Goal: Task Accomplishment & Management: Use online tool/utility

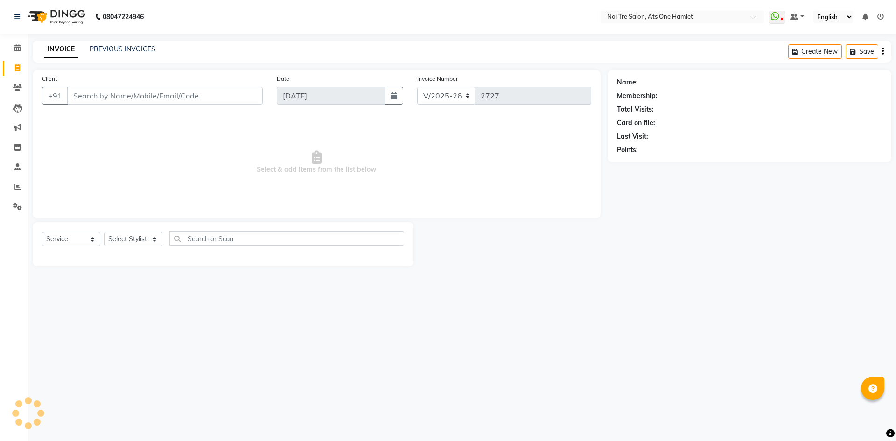
select select "5096"
select select "service"
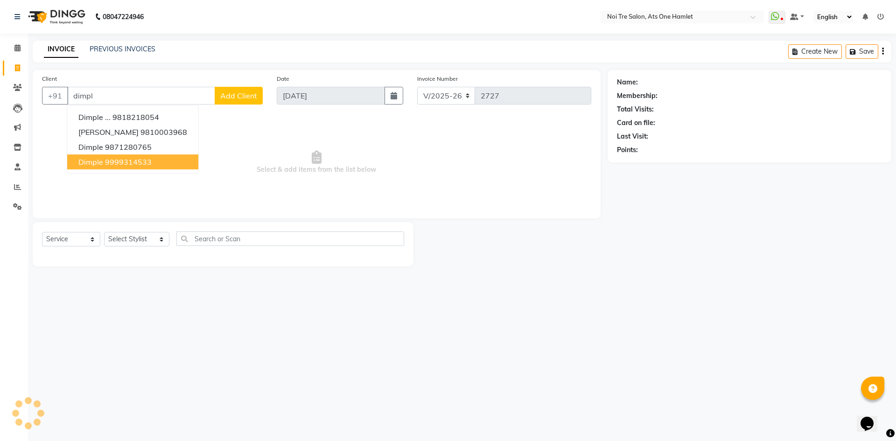
click at [148, 166] on ngb-highlight "9999314533" at bounding box center [128, 161] width 47 height 9
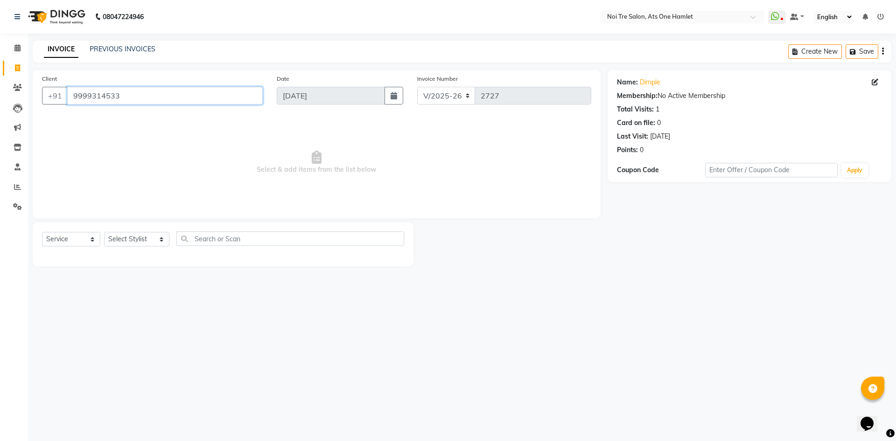
drag, startPoint x: 136, startPoint y: 94, endPoint x: 0, endPoint y: 95, distance: 136.2
click at [0, 95] on app-home "08047224946 Select Location × Noi Tre Salon, Ats One Hamlet WhatsApp Status ✕ S…" at bounding box center [448, 140] width 896 height 280
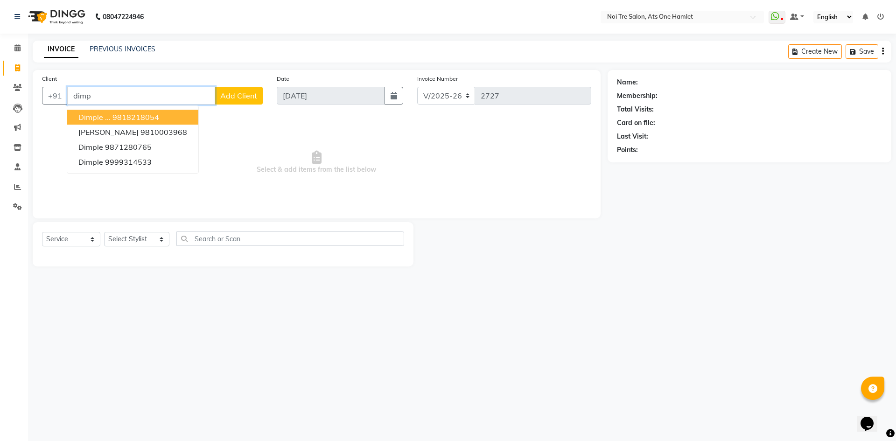
click at [103, 119] on span "dimple ..." at bounding box center [94, 116] width 32 height 9
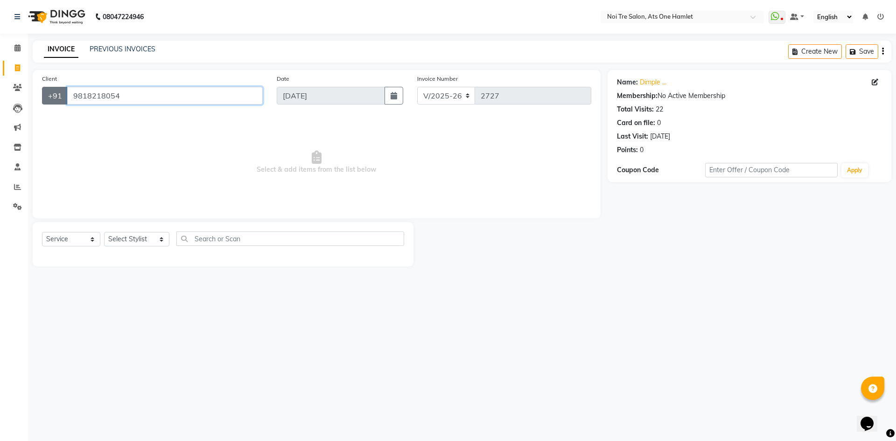
drag, startPoint x: 140, startPoint y: 94, endPoint x: 42, endPoint y: 103, distance: 97.8
click at [43, 103] on div "+91 9818218054" at bounding box center [152, 96] width 221 height 18
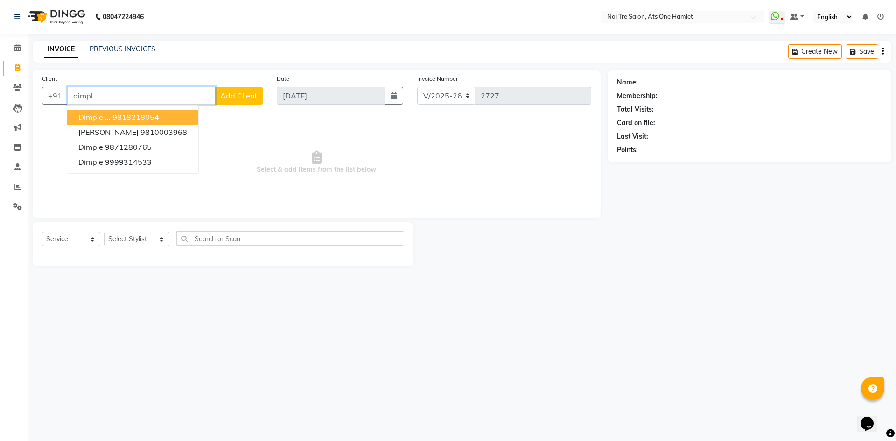
click at [165, 118] on button "dimple ... 9818218054" at bounding box center [132, 117] width 131 height 15
type input "9818218054"
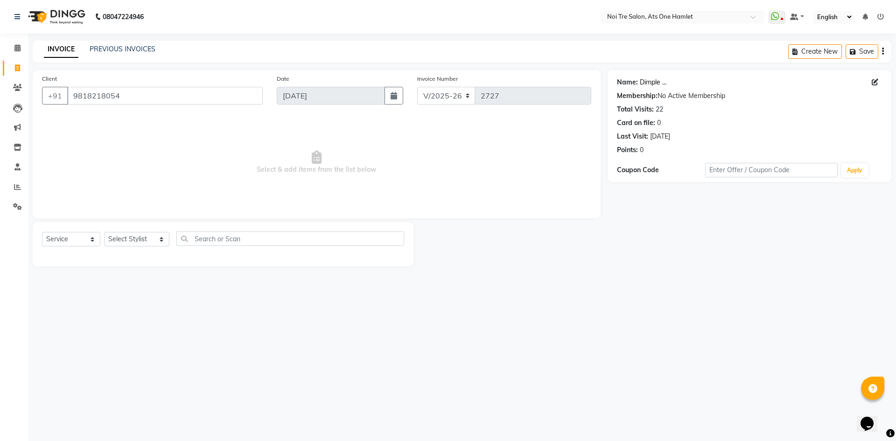
click at [652, 83] on link "Dimple ..." at bounding box center [652, 82] width 27 height 10
click at [146, 235] on select "Select Stylist aamir Abhishekh AJEET Ali Anuradha ARSH atique ATUL 104 AZAD Bha…" at bounding box center [136, 239] width 65 height 14
click at [295, 168] on span "Select & add items from the list below" at bounding box center [316, 162] width 549 height 93
click at [147, 242] on select "Select Stylist aamir Abhishekh AJEET Ali Anuradha ARSH atique ATUL 104 AZAD Bha…" at bounding box center [136, 239] width 65 height 14
select select "32220"
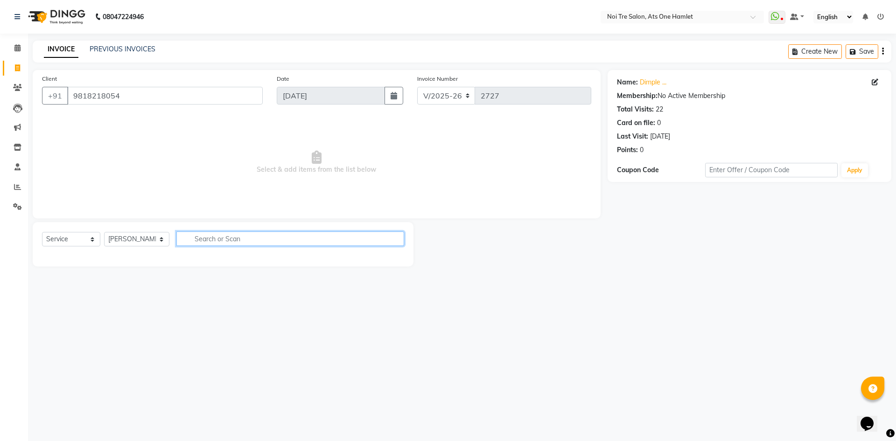
click at [206, 239] on input "text" at bounding box center [290, 238] width 228 height 14
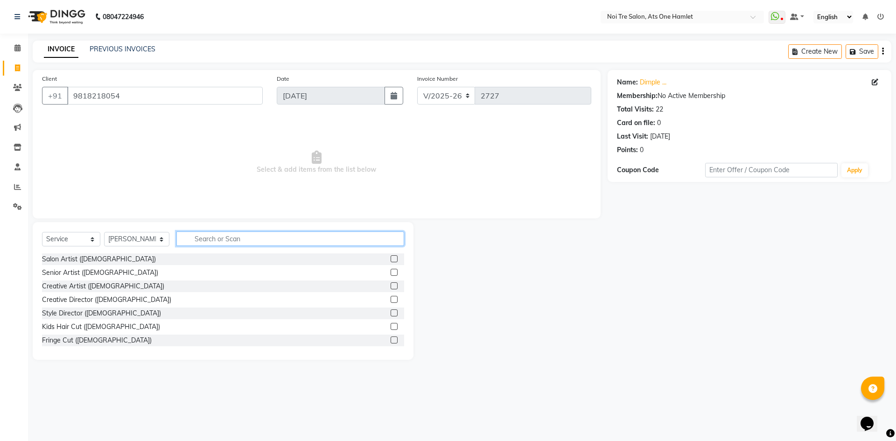
click at [193, 236] on input "text" at bounding box center [290, 238] width 228 height 14
click at [263, 242] on input "text" at bounding box center [290, 238] width 228 height 14
click at [50, 241] on select "Select Service Product Membership Package Voucher Prepaid Gift Card" at bounding box center [71, 239] width 58 height 14
select select "P"
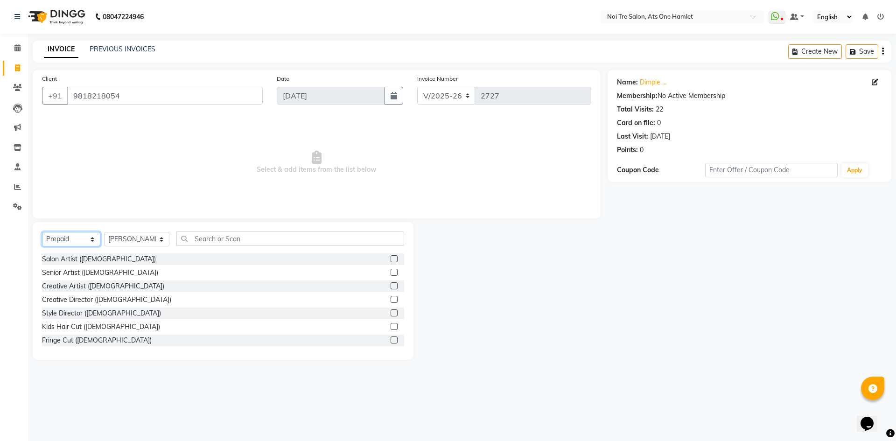
click at [42, 232] on select "Select Service Product Membership Package Voucher Prepaid Gift Card" at bounding box center [71, 239] width 58 height 14
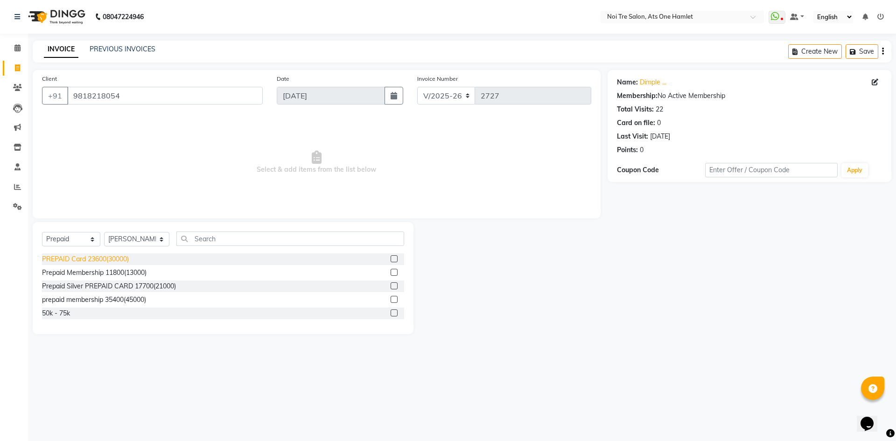
click at [118, 257] on div "PREPAID Card 23600(30000)" at bounding box center [85, 259] width 87 height 10
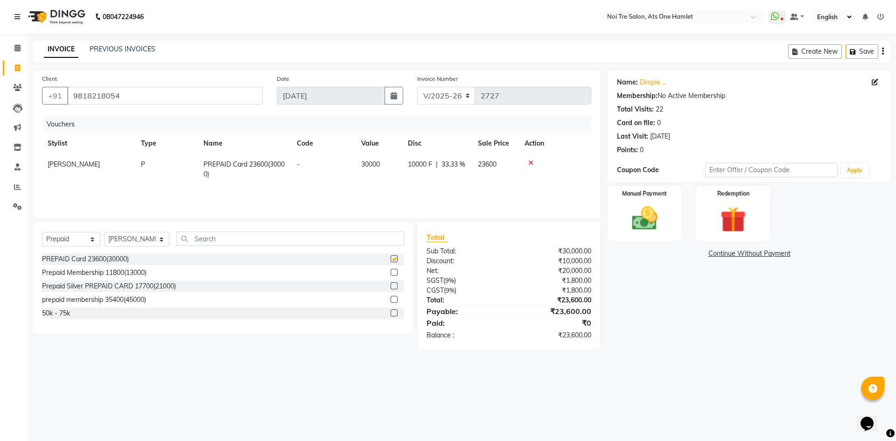
checkbox input "false"
click at [682, 215] on div "Manual Payment" at bounding box center [643, 213] width 77 height 57
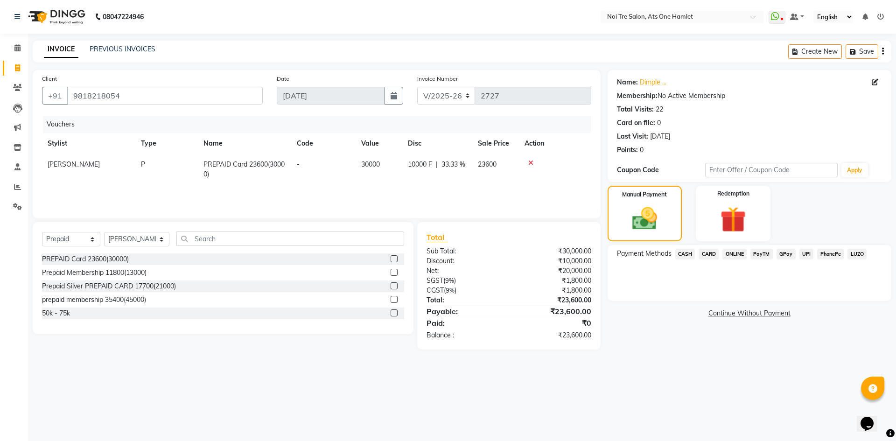
click at [689, 264] on div "Payment Methods CASH CARD ONLINE PayTM GPay UPI PhonePe LUZO" at bounding box center [749, 273] width 284 height 56
click at [688, 262] on div "Payment Methods CASH CARD ONLINE PayTM GPay UPI PhonePe LUZO" at bounding box center [749, 273] width 284 height 56
click at [689, 257] on span "CASH" at bounding box center [685, 254] width 20 height 11
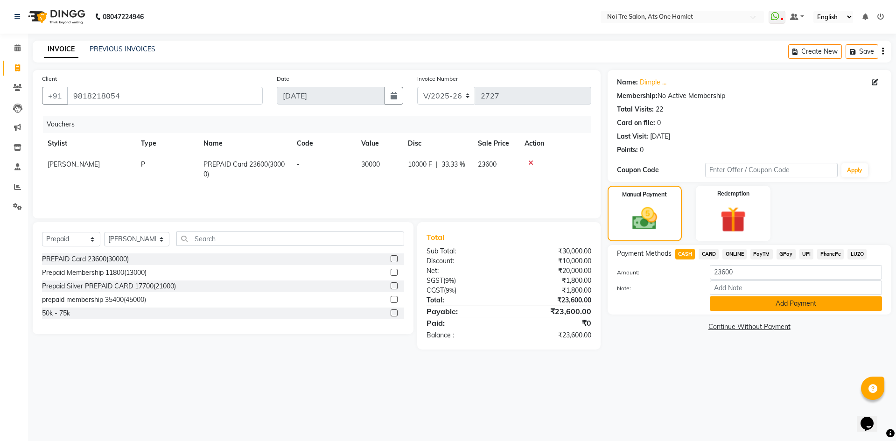
click at [730, 307] on button "Add Payment" at bounding box center [795, 303] width 172 height 14
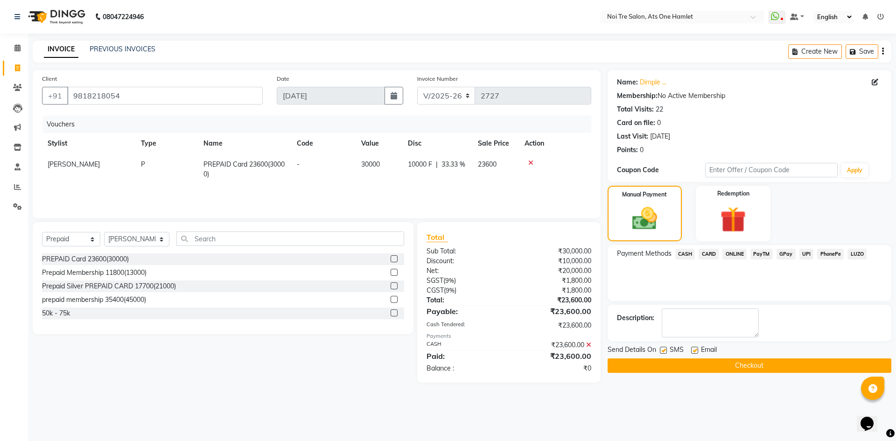
click at [737, 361] on button "Checkout" at bounding box center [749, 365] width 284 height 14
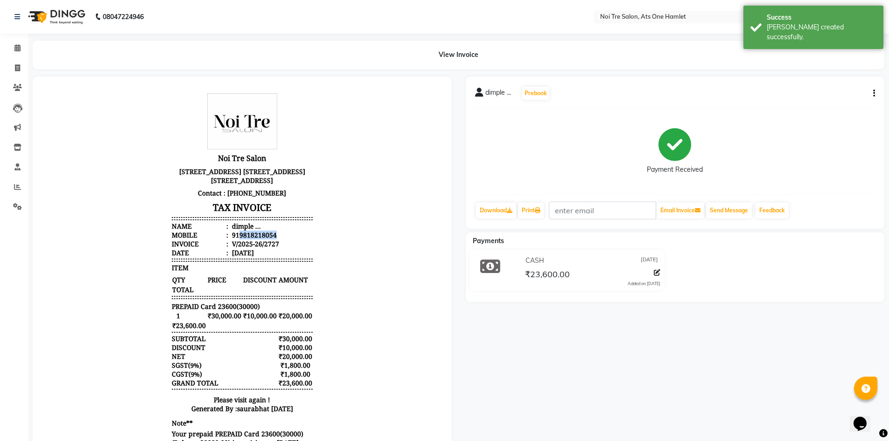
drag, startPoint x: 232, startPoint y: 252, endPoint x: 275, endPoint y: 255, distance: 42.5
click at [275, 239] on li "Mobile : 919818218054" at bounding box center [242, 234] width 141 height 9
copy div "9818218054"
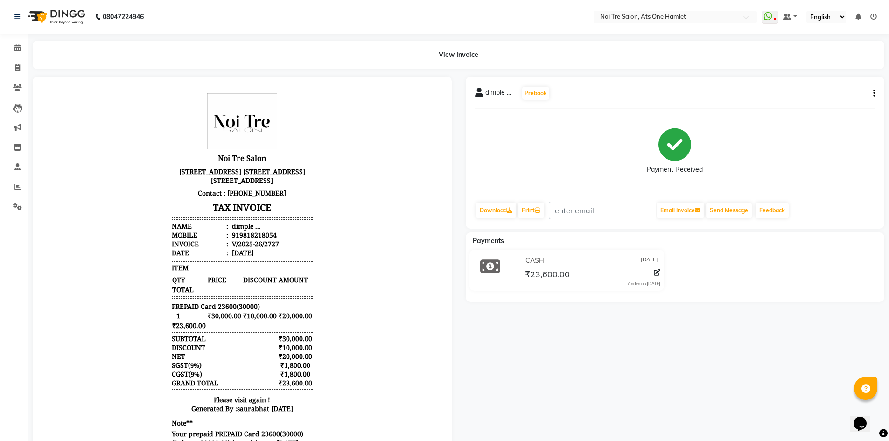
click at [270, 239] on li "Mobile : 919818218054" at bounding box center [242, 234] width 141 height 9
drag, startPoint x: 232, startPoint y: 251, endPoint x: 287, endPoint y: 255, distance: 55.2
click at [287, 239] on li "Mobile : 919818218054" at bounding box center [242, 234] width 141 height 9
copy div "9818218054"
drag, startPoint x: 30, startPoint y: 67, endPoint x: 21, endPoint y: 68, distance: 8.4
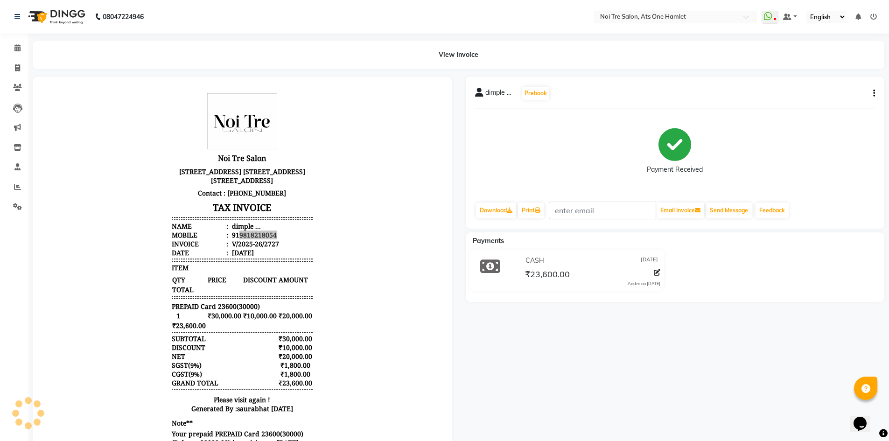
click at [29, 67] on div "View Invoice" at bounding box center [458, 55] width 865 height 28
click at [21, 68] on span at bounding box center [17, 68] width 16 height 11
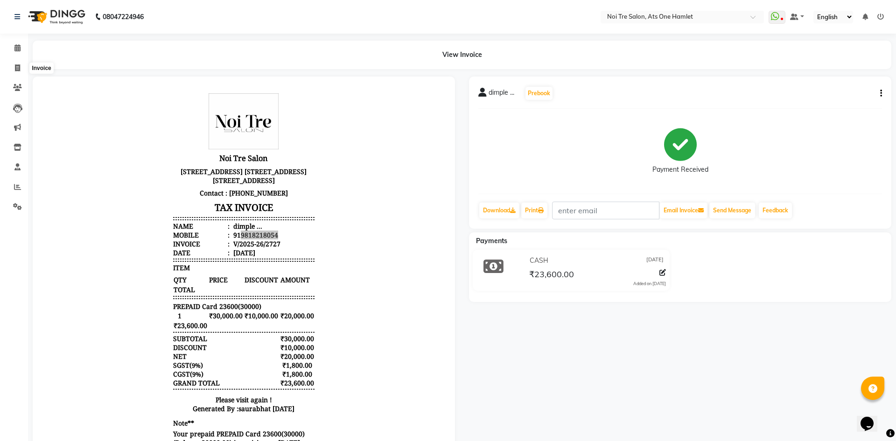
select select "5096"
select select "service"
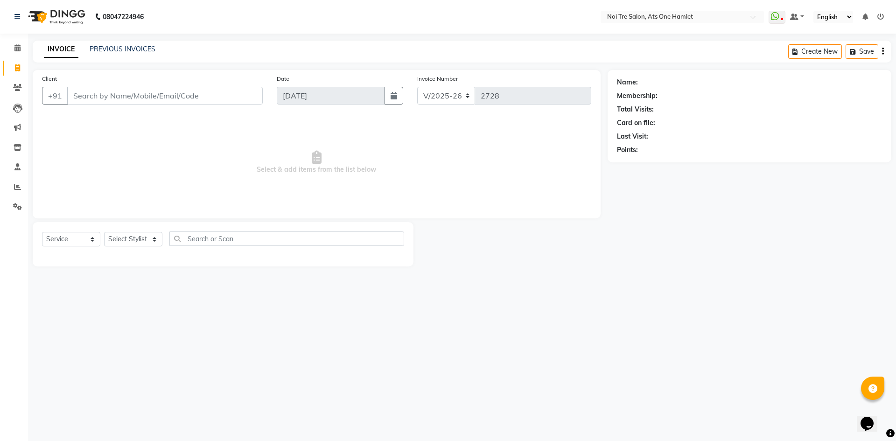
click at [100, 96] on input "Client" at bounding box center [164, 96] width 195 height 18
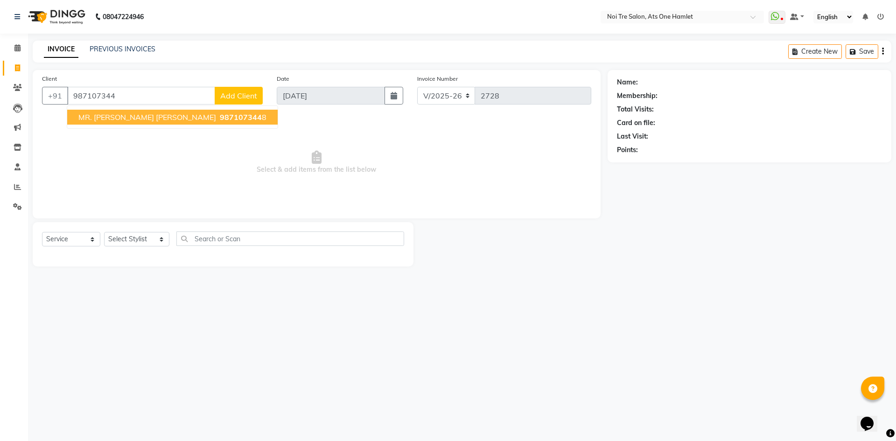
click at [132, 117] on span "MR. Madan Mohan Bagga" at bounding box center [147, 116] width 138 height 9
type input "9871073448"
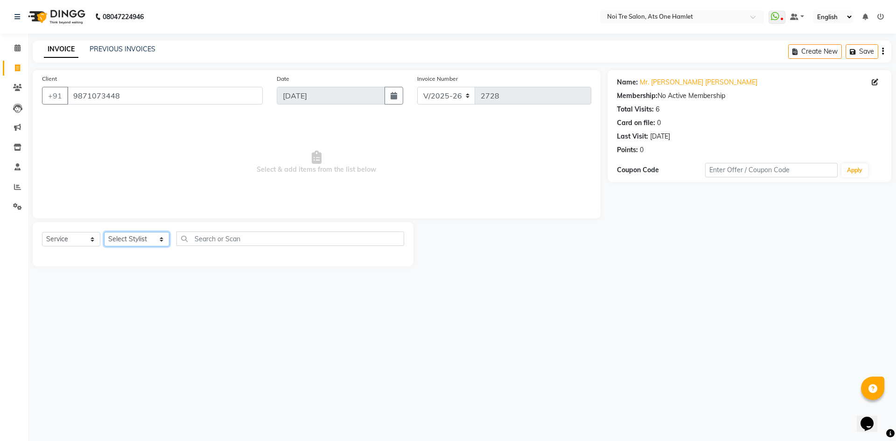
click at [144, 234] on select "Select Stylist aamir Abhishekh AJEET Ali Anuradha ARSH atique ATUL 104 AZAD Bha…" at bounding box center [136, 239] width 65 height 14
select select "34168"
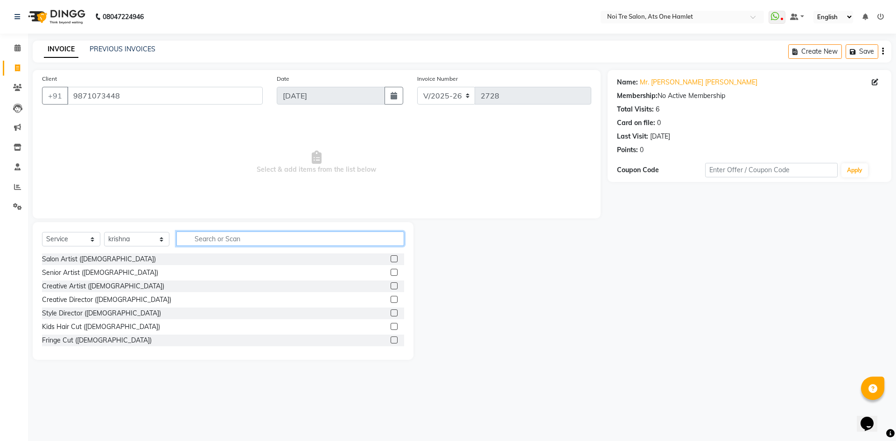
click at [197, 234] on input "text" at bounding box center [290, 238] width 228 height 14
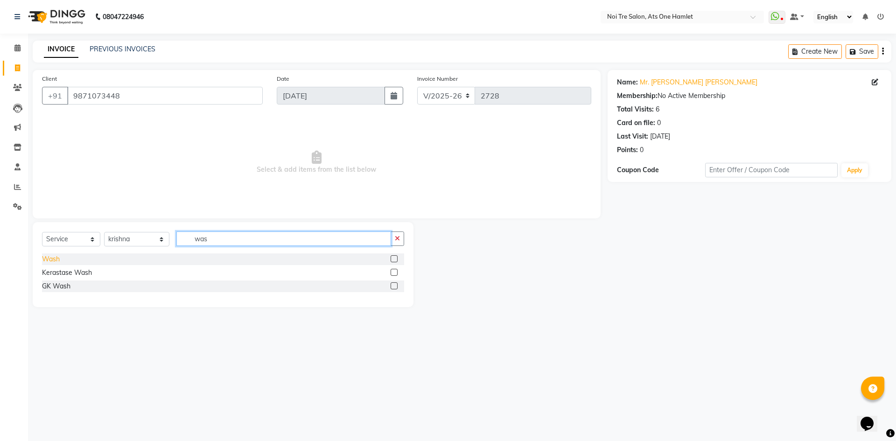
type input "was"
click at [54, 261] on div "Wash" at bounding box center [51, 259] width 18 height 10
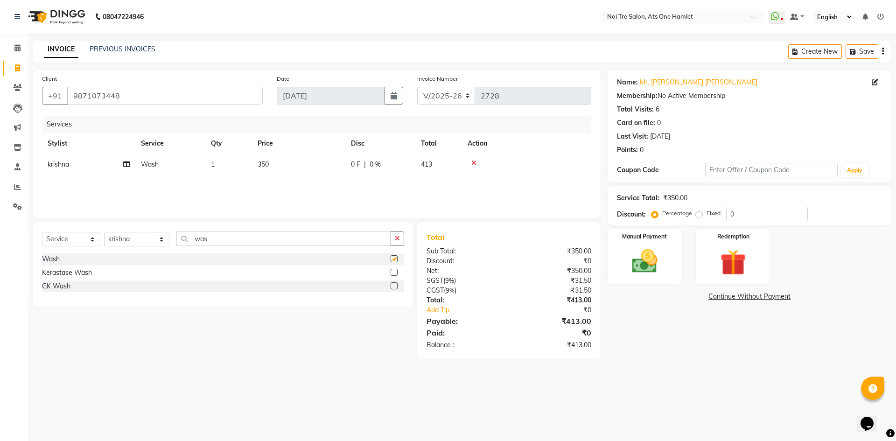
checkbox input "false"
click at [674, 271] on div "Manual Payment" at bounding box center [643, 256] width 77 height 57
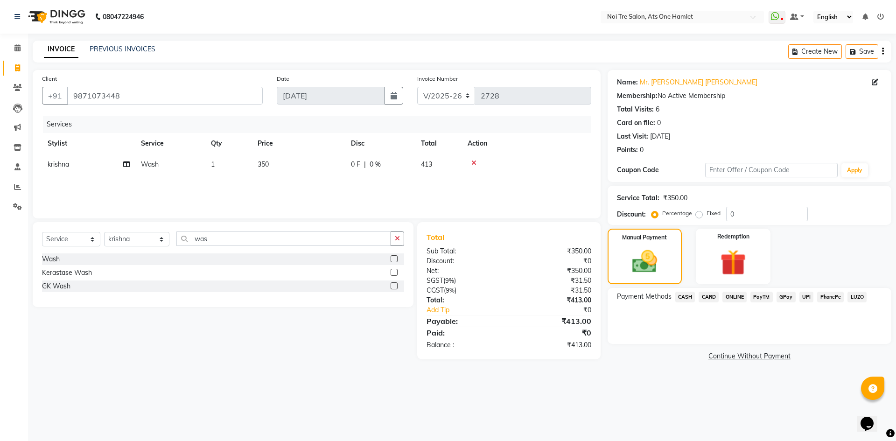
click at [728, 296] on span "ONLINE" at bounding box center [734, 297] width 24 height 11
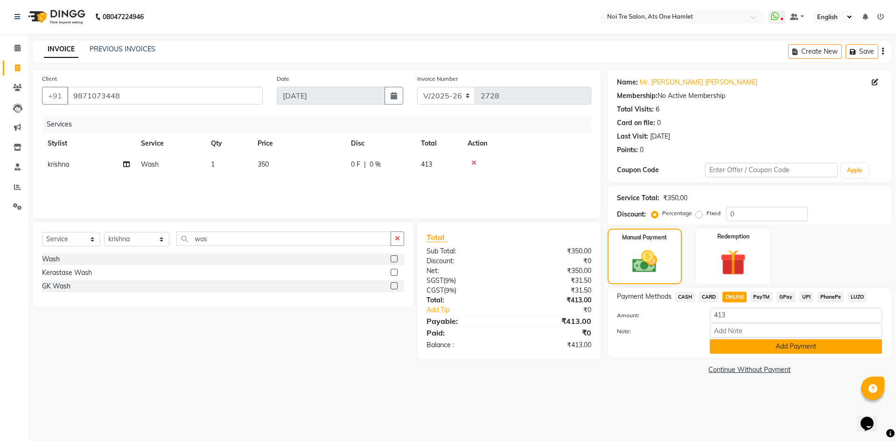
click at [743, 345] on button "Add Payment" at bounding box center [795, 346] width 172 height 14
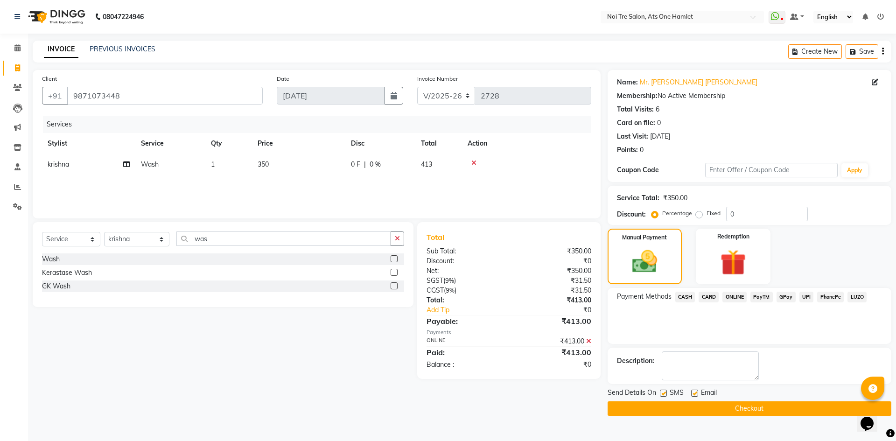
click at [740, 407] on button "Checkout" at bounding box center [749, 408] width 284 height 14
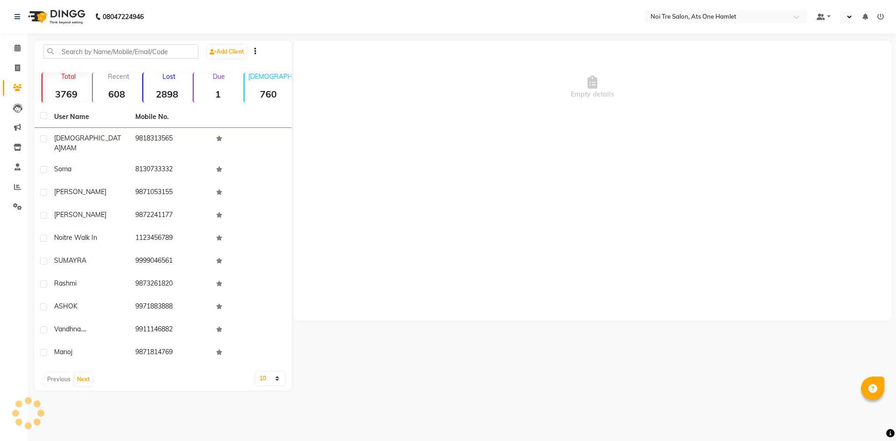
select select "en"
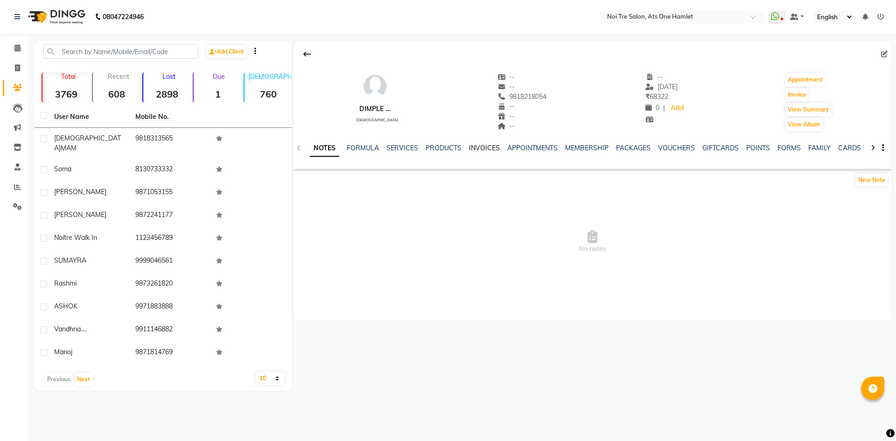
click at [488, 148] on link "INVOICES" at bounding box center [484, 148] width 31 height 8
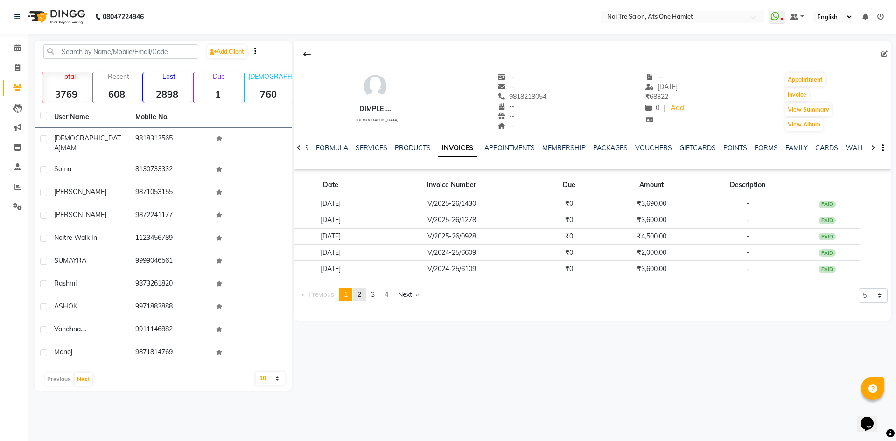
click at [359, 295] on span "2" at bounding box center [359, 294] width 4 height 8
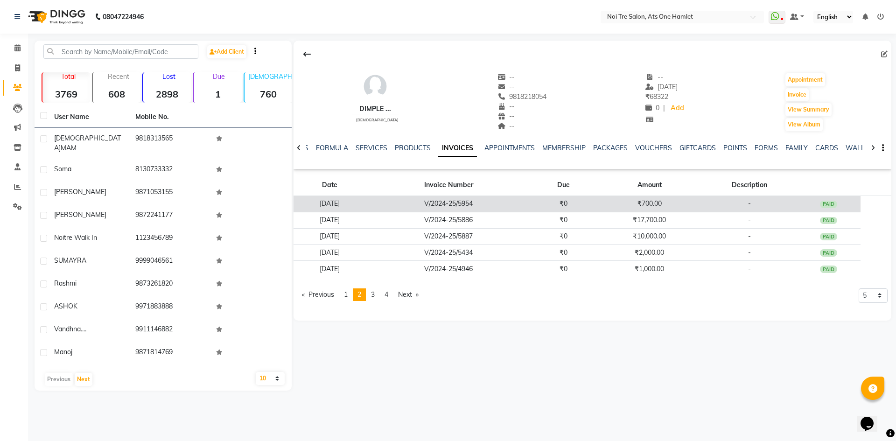
click at [514, 208] on td "V/2024-25/5954" at bounding box center [448, 204] width 165 height 16
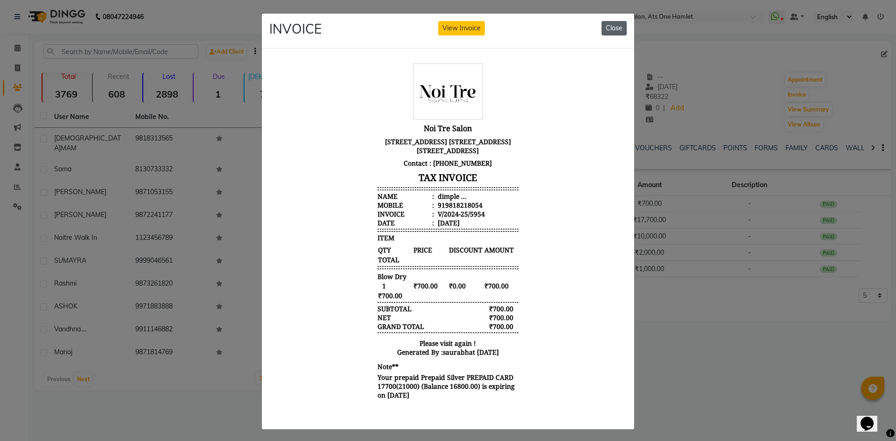
click at [607, 30] on button "Close" at bounding box center [613, 28] width 25 height 14
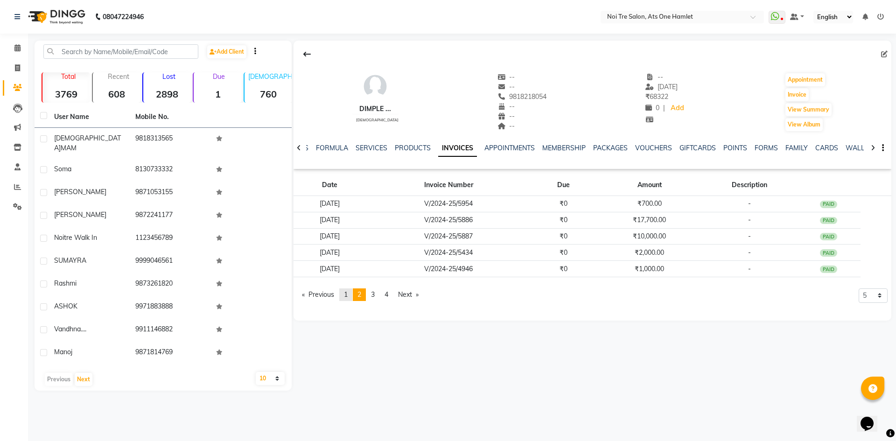
click at [344, 292] on link "page 1" at bounding box center [345, 294] width 13 height 13
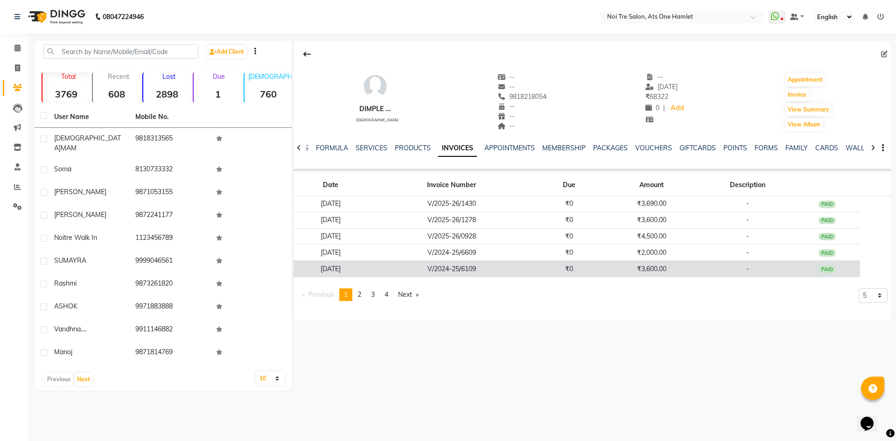
click at [631, 266] on td "₹3,600.00" at bounding box center [651, 269] width 99 height 16
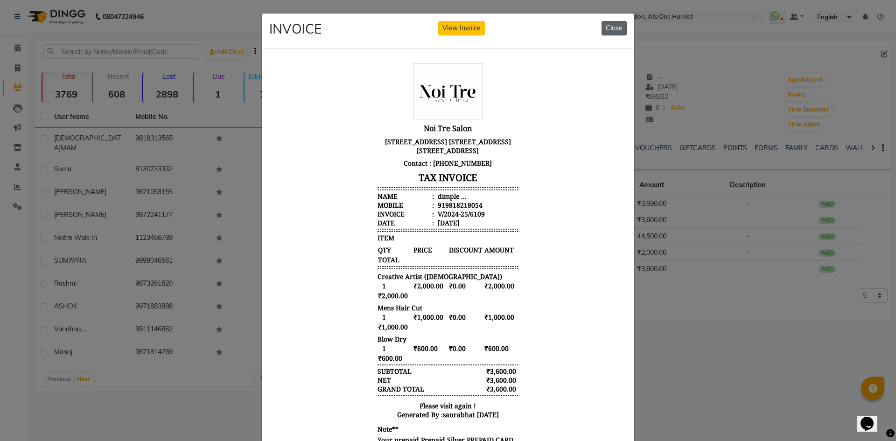
click at [623, 27] on button "Close" at bounding box center [613, 28] width 25 height 14
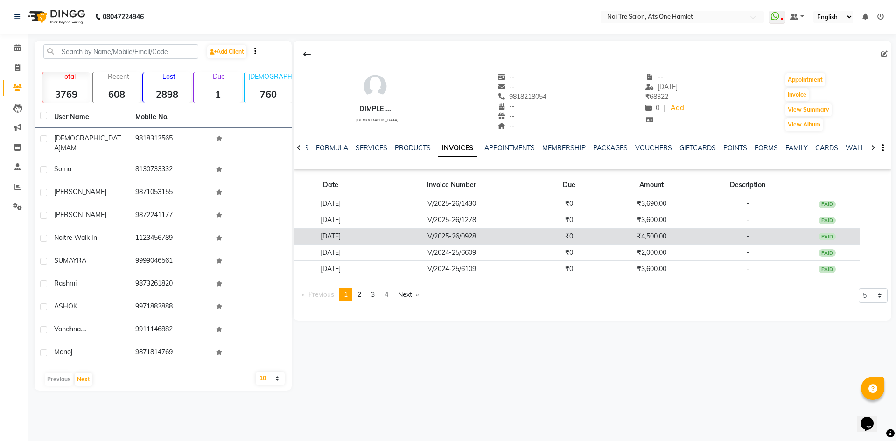
click at [633, 241] on td "₹4,500.00" at bounding box center [651, 236] width 99 height 16
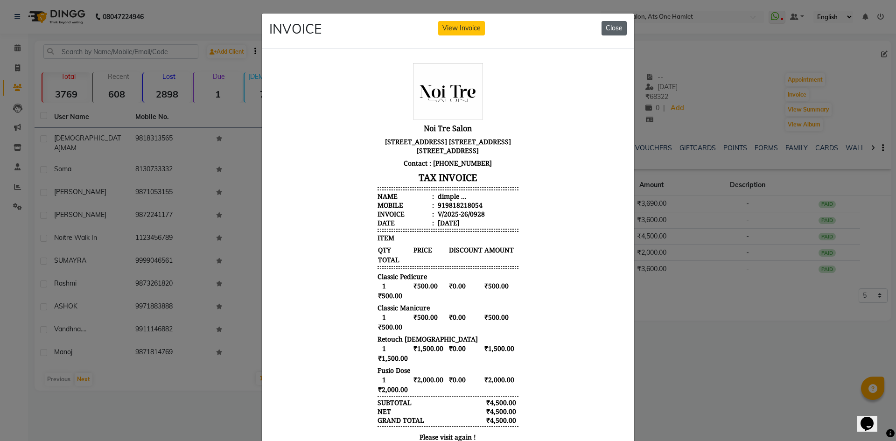
click at [617, 26] on button "Close" at bounding box center [613, 28] width 25 height 14
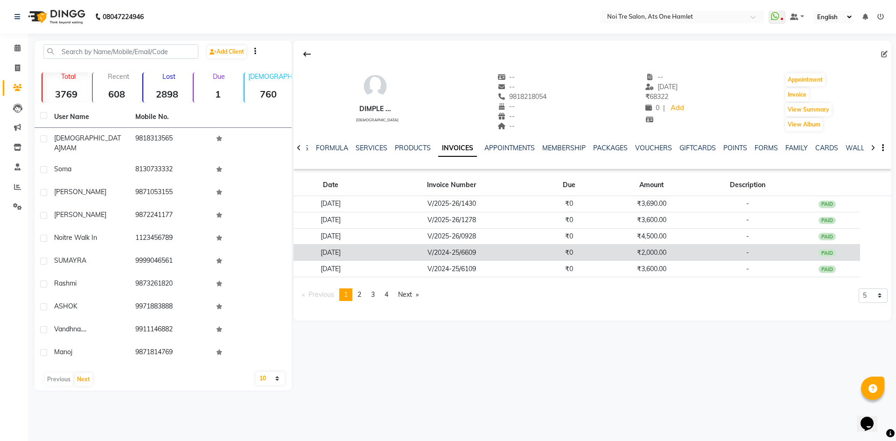
click at [617, 255] on td "₹2,000.00" at bounding box center [651, 252] width 99 height 16
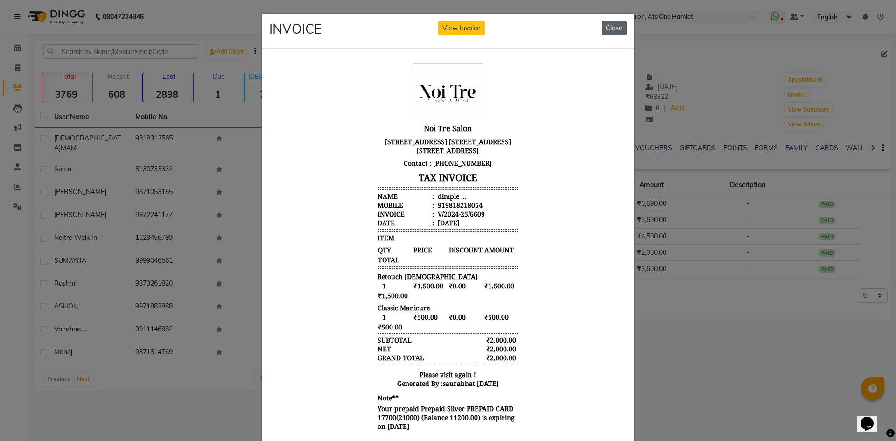
click at [619, 32] on button "Close" at bounding box center [613, 28] width 25 height 14
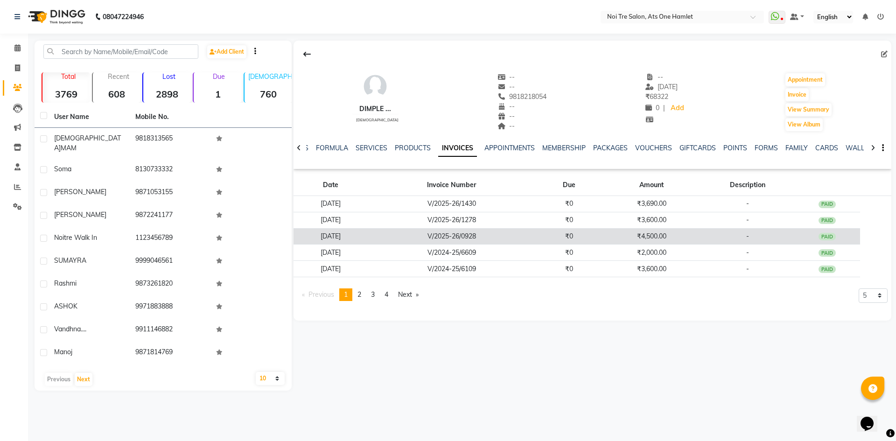
click at [630, 241] on td "₹4,500.00" at bounding box center [651, 236] width 99 height 16
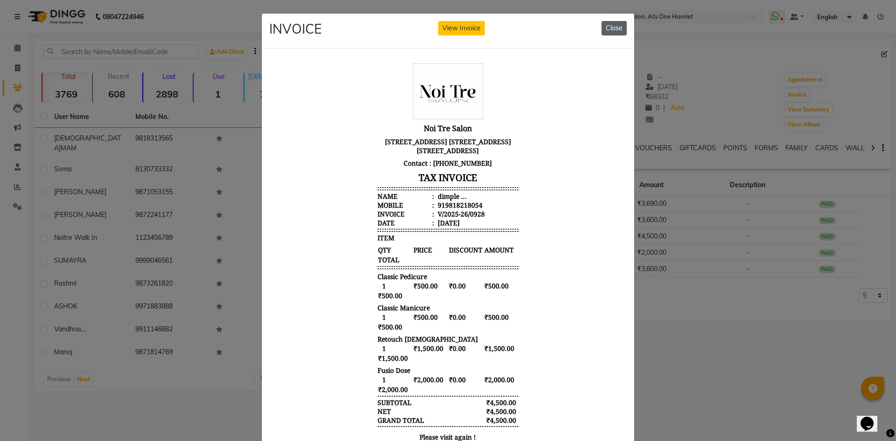
click at [618, 29] on button "Close" at bounding box center [613, 28] width 25 height 14
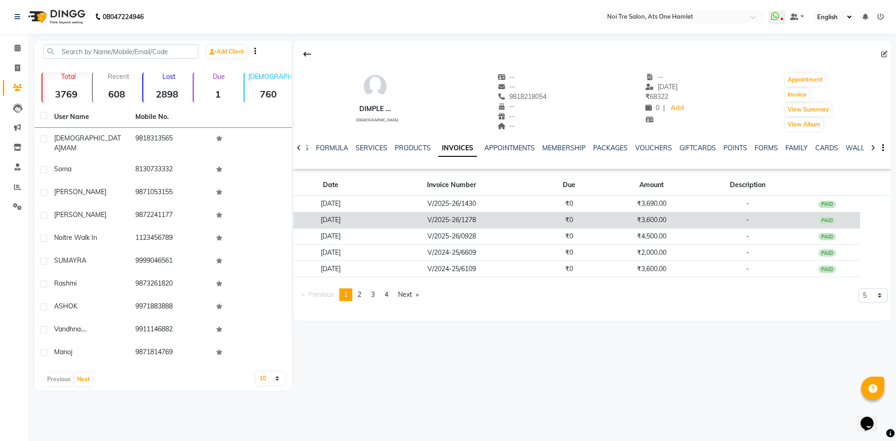
click at [621, 226] on td "₹3,600.00" at bounding box center [651, 220] width 99 height 16
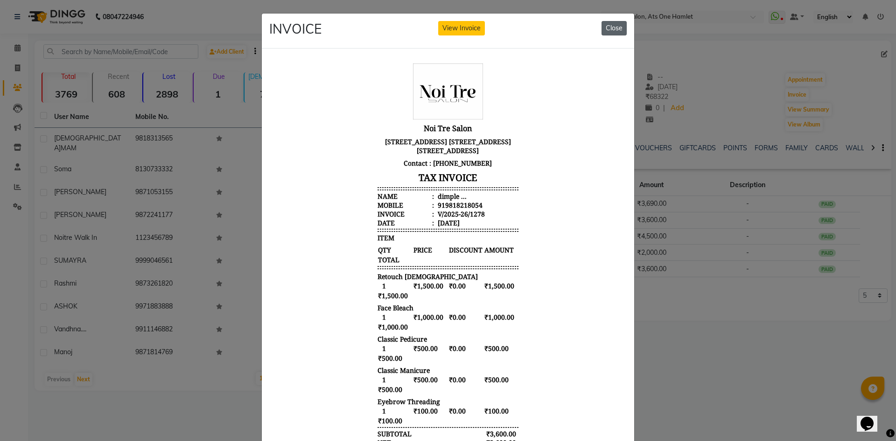
click at [614, 29] on button "Close" at bounding box center [613, 28] width 25 height 14
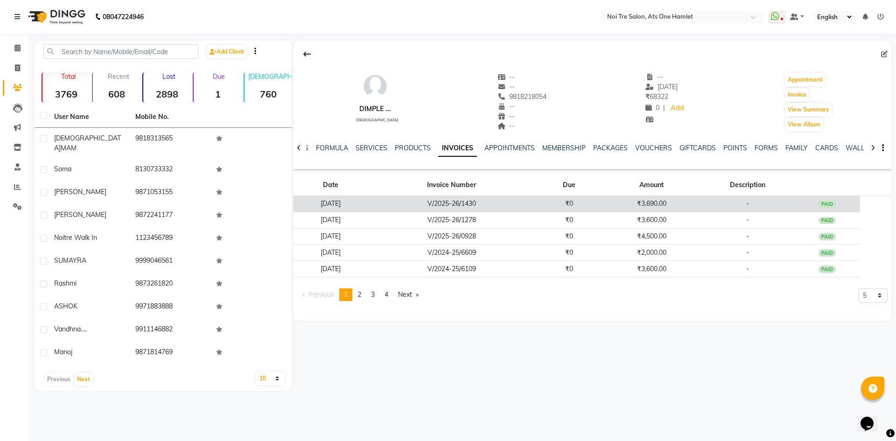
click at [620, 203] on td "₹3,690.00" at bounding box center [651, 204] width 99 height 16
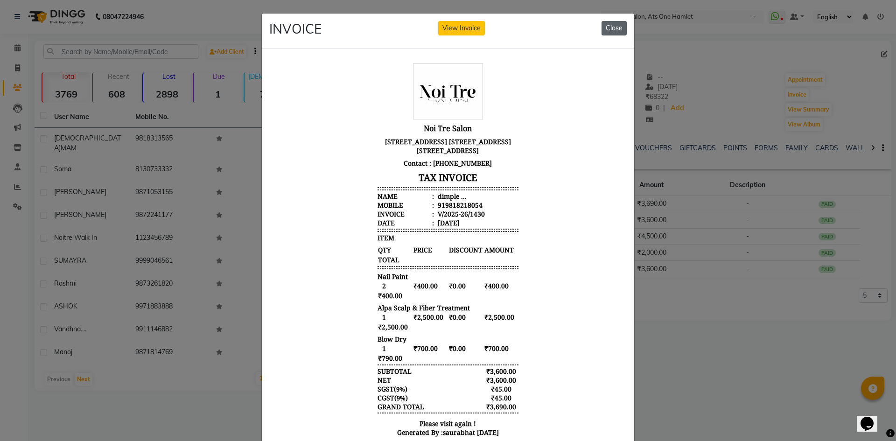
click at [604, 28] on button "Close" at bounding box center [613, 28] width 25 height 14
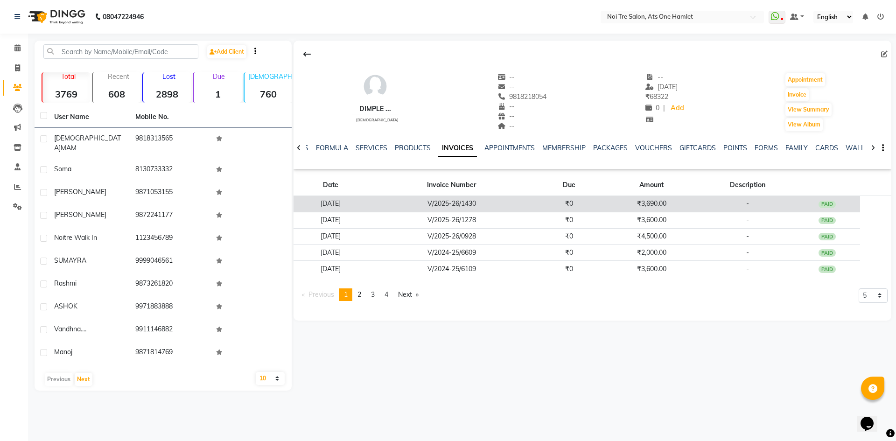
click at [631, 201] on td "₹3,690.00" at bounding box center [651, 204] width 99 height 16
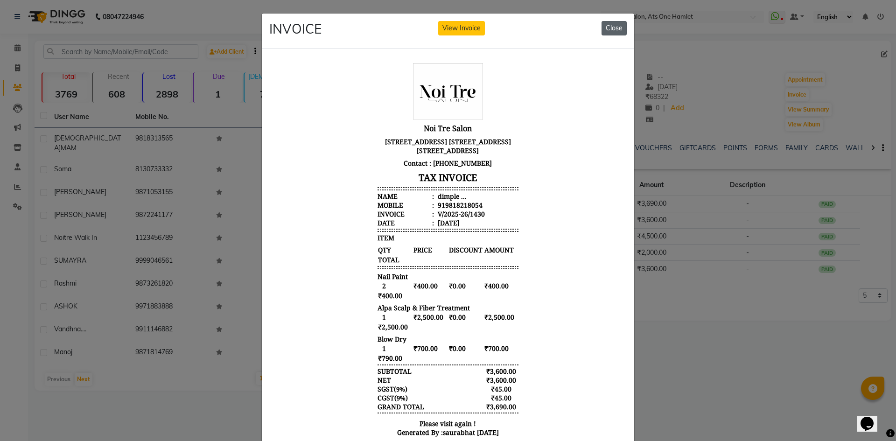
click at [613, 30] on button "Close" at bounding box center [613, 28] width 25 height 14
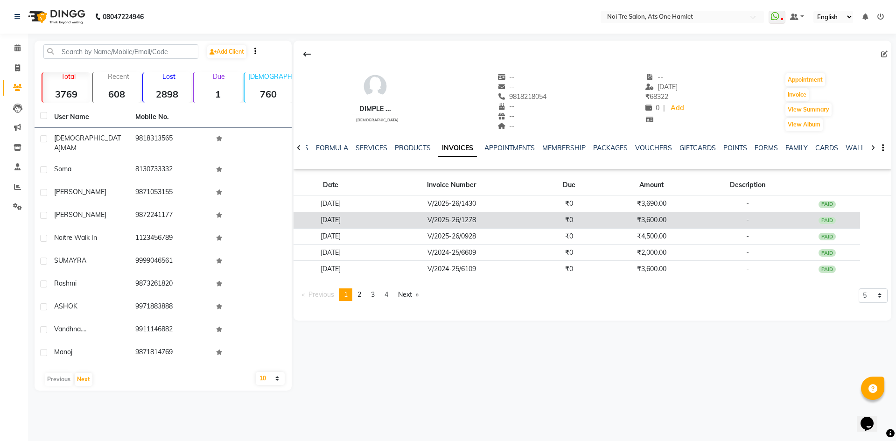
click at [648, 225] on td "₹3,600.00" at bounding box center [651, 220] width 99 height 16
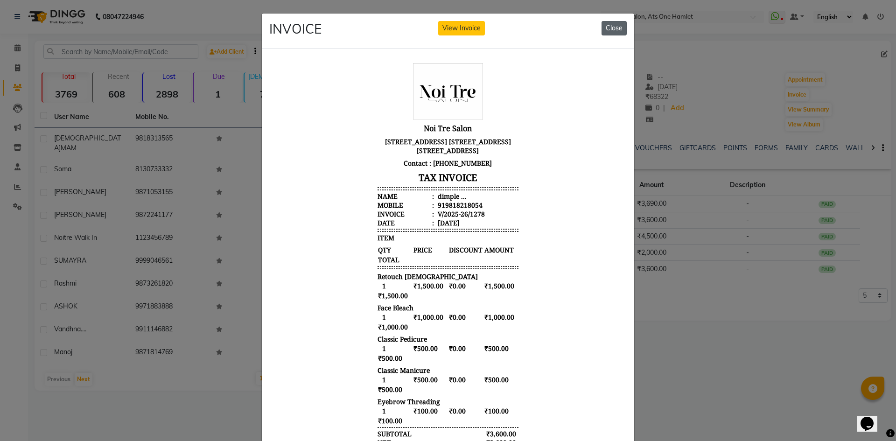
click at [605, 29] on button "Close" at bounding box center [613, 28] width 25 height 14
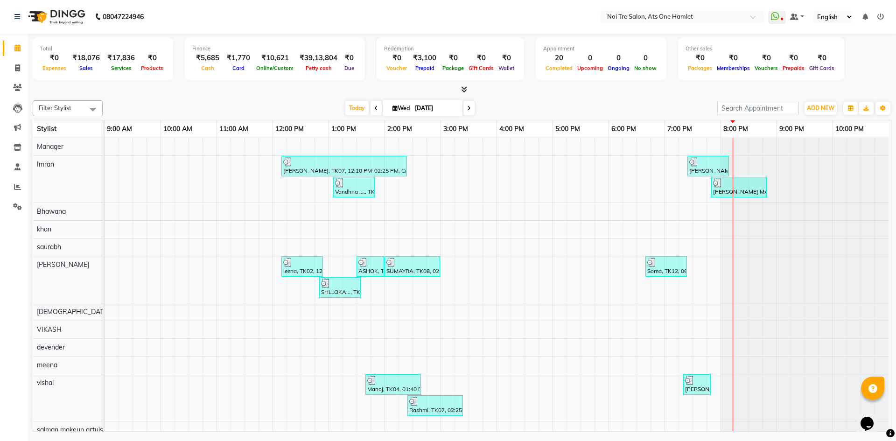
scroll to position [13, 0]
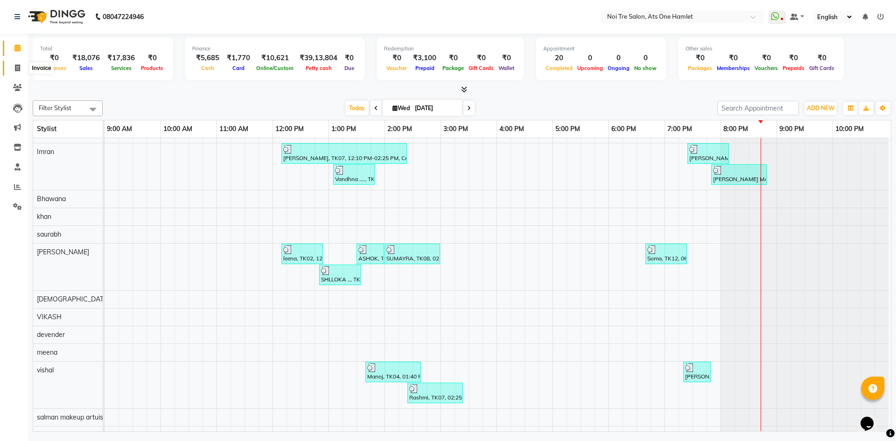
click at [11, 70] on span at bounding box center [17, 68] width 16 height 11
select select "service"
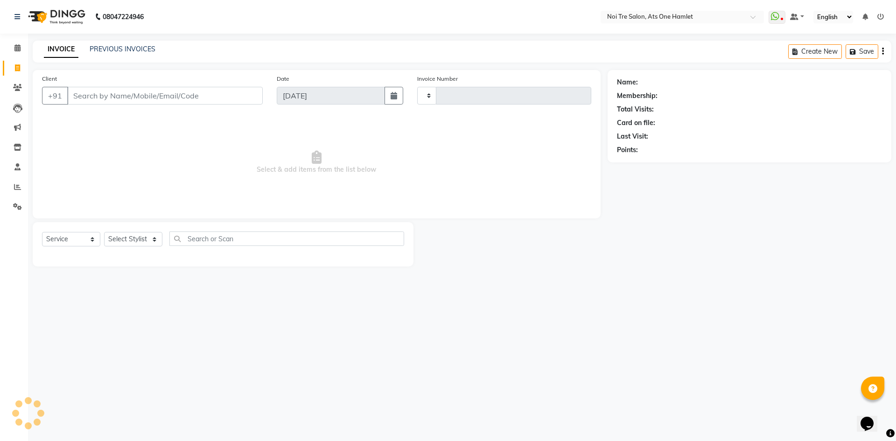
type input "2727"
select select "5096"
click at [9, 182] on span at bounding box center [17, 187] width 16 height 11
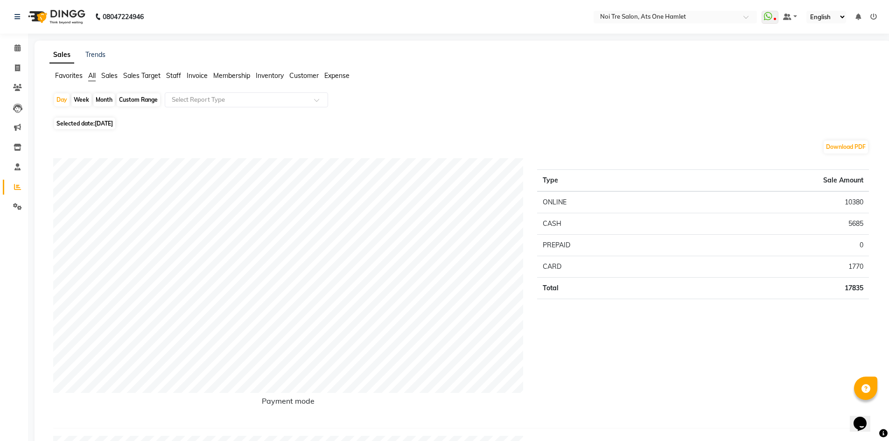
click at [175, 76] on span "Staff" at bounding box center [173, 75] width 15 height 8
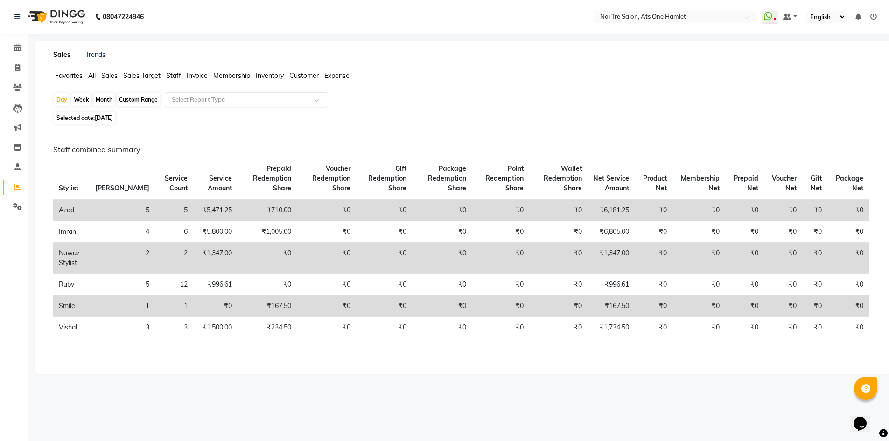
click at [215, 103] on input "text" at bounding box center [237, 99] width 134 height 9
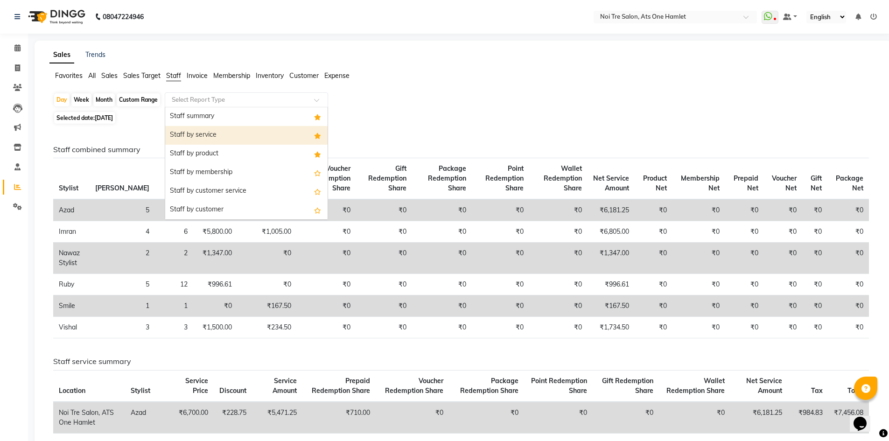
click at [239, 128] on div "Staff by service" at bounding box center [246, 135] width 162 height 19
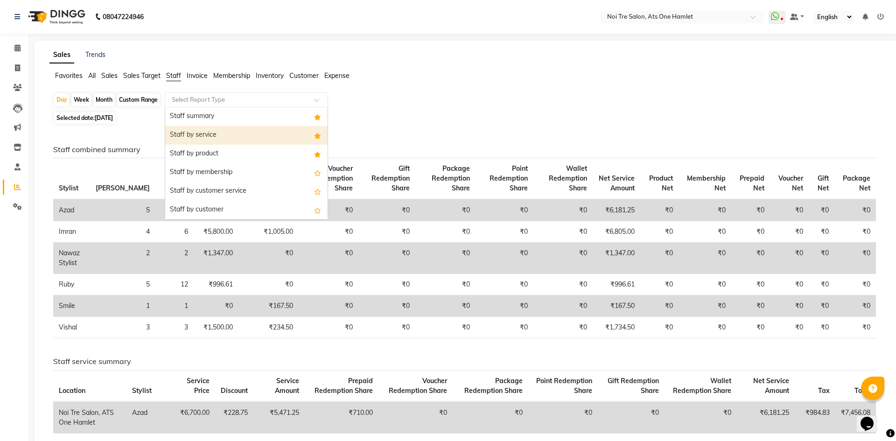
select select "full_report"
select select "csv"
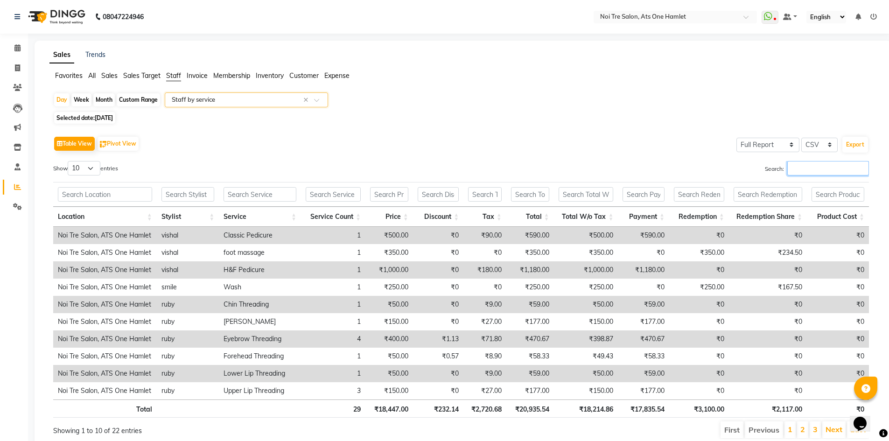
click at [817, 164] on input "Search:" at bounding box center [828, 168] width 82 height 14
drag, startPoint x: 21, startPoint y: 42, endPoint x: 28, endPoint y: 43, distance: 6.6
click at [21, 42] on link "Calendar" at bounding box center [14, 48] width 22 height 15
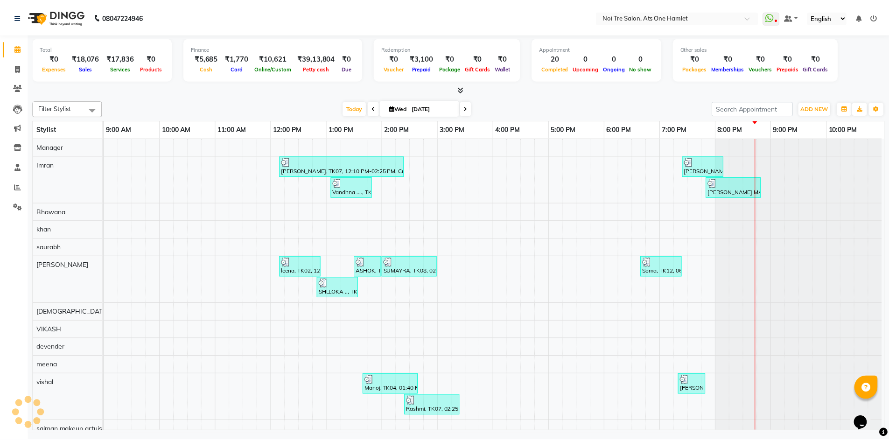
scroll to position [13, 0]
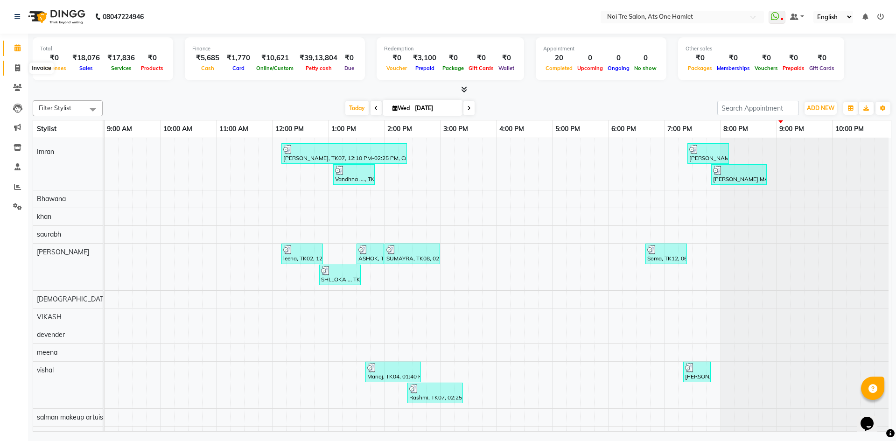
click at [19, 67] on icon at bounding box center [17, 67] width 5 height 7
select select "5096"
select select "service"
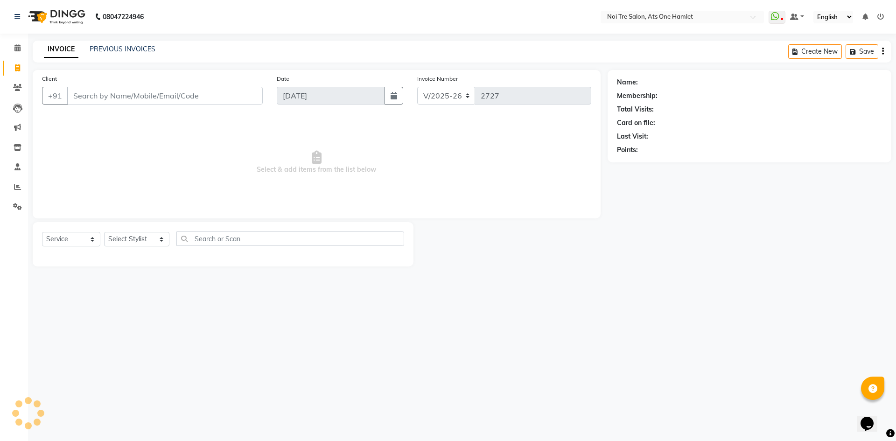
click at [112, 53] on div "PREVIOUS INVOICES" at bounding box center [123, 49] width 66 height 10
click at [114, 52] on link "PREVIOUS INVOICES" at bounding box center [123, 49] width 66 height 8
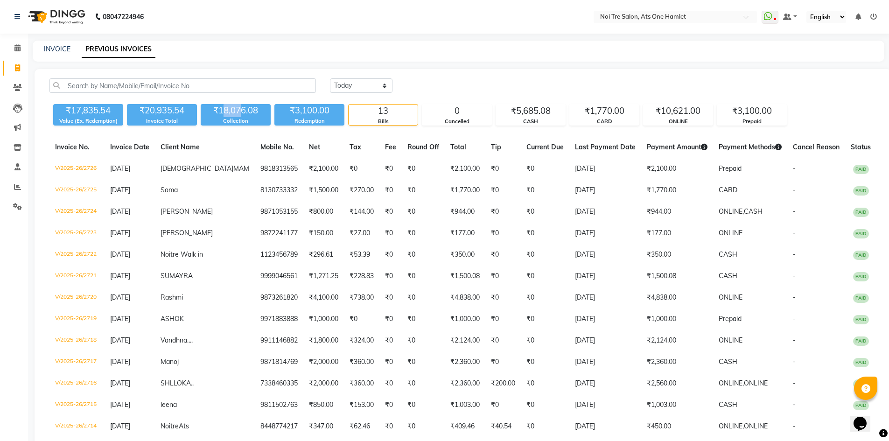
drag, startPoint x: 221, startPoint y: 108, endPoint x: 239, endPoint y: 108, distance: 18.2
click at [239, 108] on div "₹18,076.08" at bounding box center [236, 110] width 70 height 13
click at [276, 42] on div "INVOICE PREVIOUS INVOICES" at bounding box center [458, 51] width 851 height 21
click at [63, 48] on link "INVOICE" at bounding box center [57, 49] width 27 height 8
select select "service"
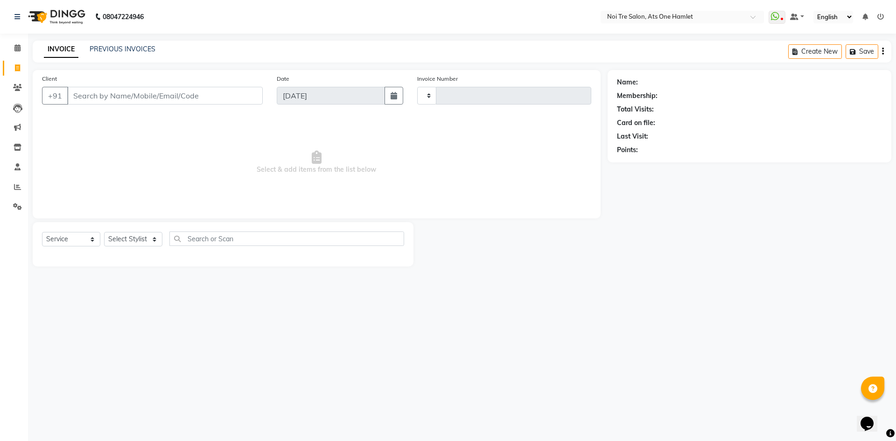
type input "2728"
select select "5096"
click at [143, 236] on select "Select Stylist" at bounding box center [133, 239] width 58 height 14
click at [147, 235] on select "Select Stylist aamir Abhishekh AJEET Ali Anuradha ARSH atique ATUL 104 AZAD Bha…" at bounding box center [136, 239] width 65 height 14
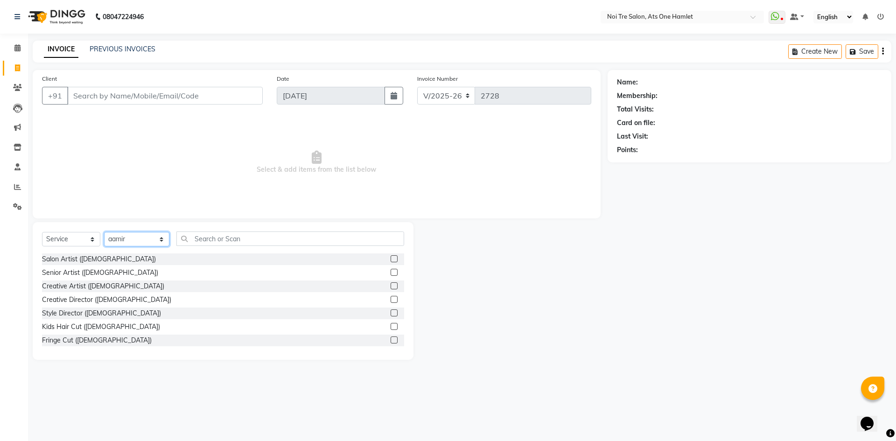
select select "32220"
click at [196, 239] on input "text" at bounding box center [290, 238] width 228 height 14
click at [165, 95] on input "Client" at bounding box center [164, 96] width 195 height 18
paste input "9818218054"
type input "9818218054"
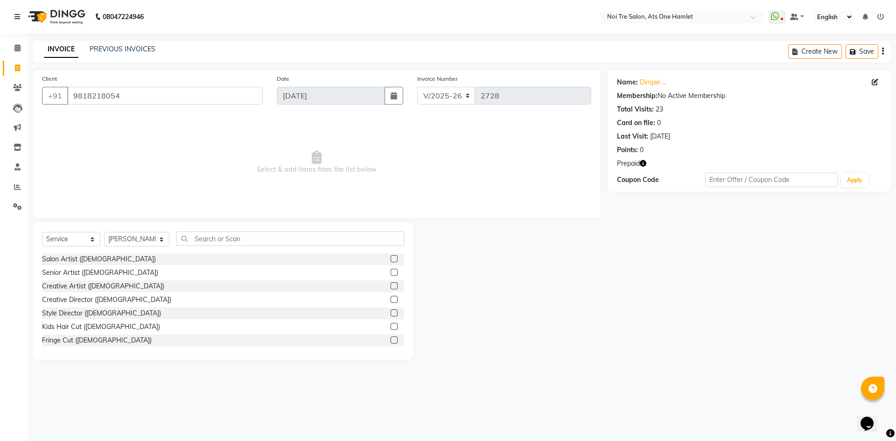
click at [642, 158] on div "Name: Dimple ... Membership: No Active Membership Total Visits: 23 Card on file…" at bounding box center [749, 131] width 284 height 122
click at [642, 162] on icon "button" at bounding box center [642, 163] width 7 height 7
click at [249, 229] on div "Select Service Product Membership Package Voucher Prepaid Gift Card Select Styl…" at bounding box center [223, 291] width 381 height 138
click at [247, 234] on input "text" at bounding box center [290, 238] width 228 height 14
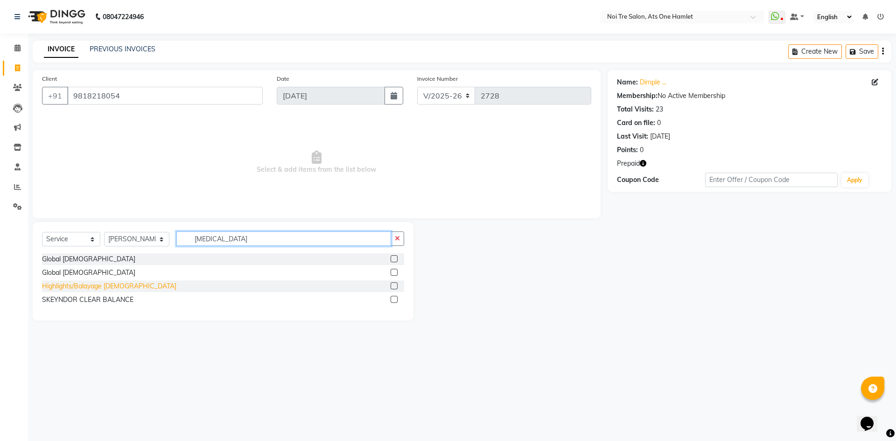
type input "bal"
click at [115, 285] on div "Highlights/Balayage Ladies" at bounding box center [109, 286] width 134 height 10
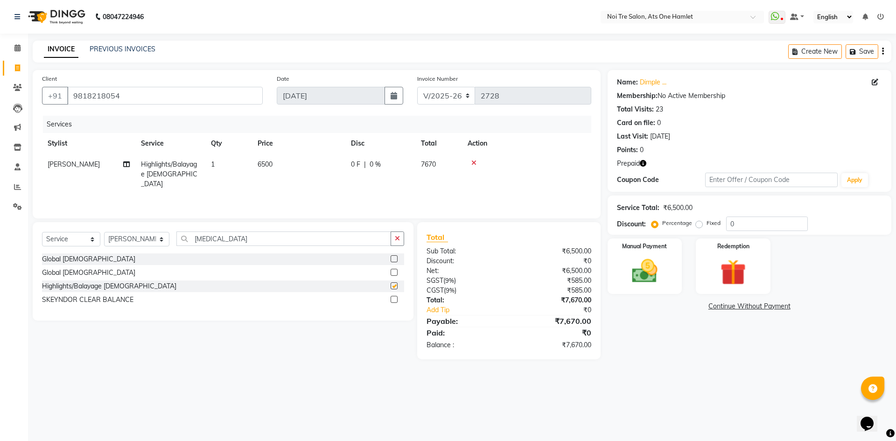
checkbox input "false"
drag, startPoint x: 209, startPoint y: 236, endPoint x: 147, endPoint y: 239, distance: 62.1
click at [147, 239] on div "Select Service Product Membership Package Voucher Prepaid Gift Card Select Styl…" at bounding box center [223, 242] width 362 height 22
click at [273, 170] on td "6500" at bounding box center [298, 174] width 93 height 41
select select "32220"
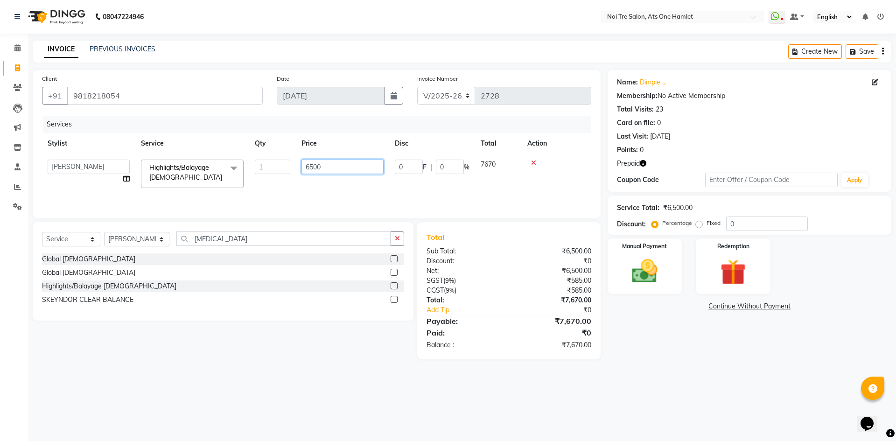
drag, startPoint x: 334, startPoint y: 167, endPoint x: 250, endPoint y: 161, distance: 83.7
click at [250, 161] on tr "aamir Abhishekh AJEET Ali Anuradha ARSH atique ATUL 104 AZAD Bhawana chahat Cha…" at bounding box center [316, 174] width 549 height 40
type input "10000"
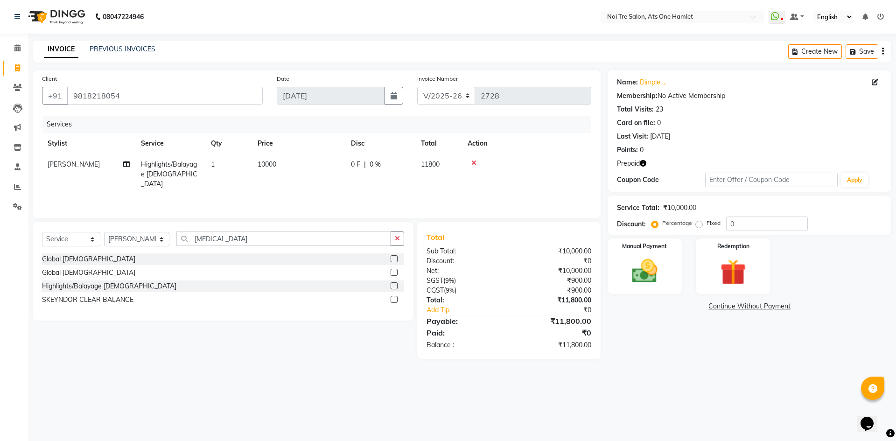
click at [289, 217] on div "Client +91 9818218054 Date 03-09-2025 Invoice Number V/2025 V/2025-26 2728 Serv…" at bounding box center [317, 144] width 568 height 148
drag, startPoint x: 195, startPoint y: 241, endPoint x: 157, endPoint y: 239, distance: 38.3
click at [157, 239] on div "Select Service Product Membership Package Voucher Prepaid Gift Card Select Styl…" at bounding box center [223, 242] width 362 height 22
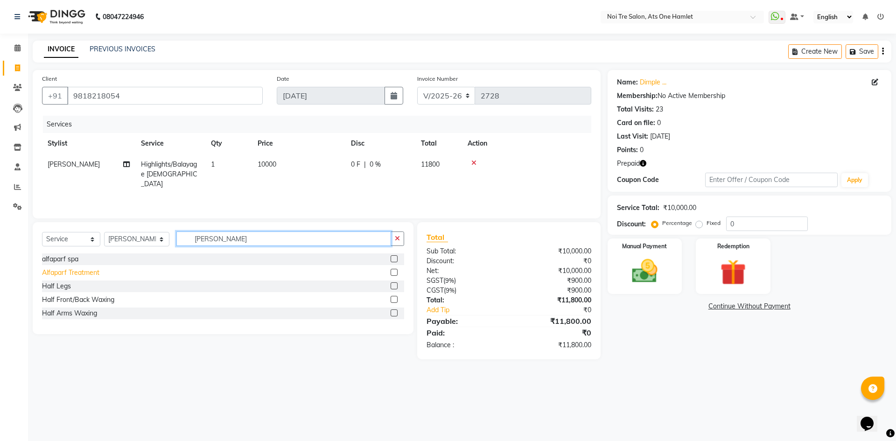
type input "alf"
click at [65, 272] on div "Alfaparf Treatment" at bounding box center [70, 273] width 57 height 10
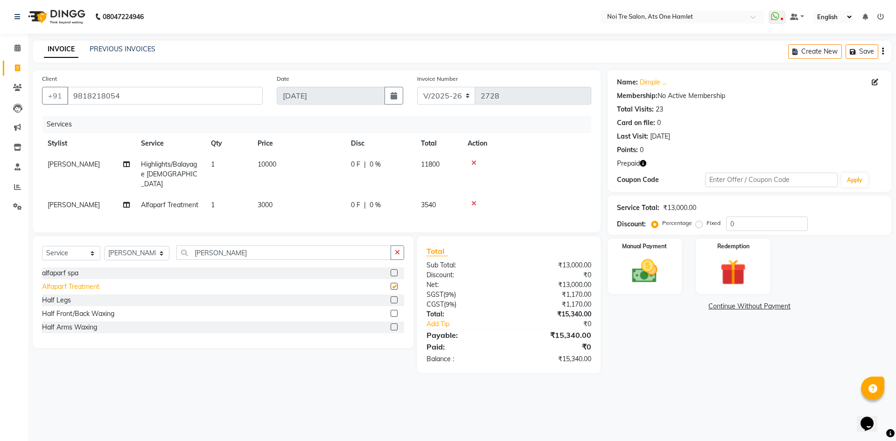
checkbox input "false"
click at [267, 200] on td "3000" at bounding box center [298, 204] width 93 height 21
select select "32220"
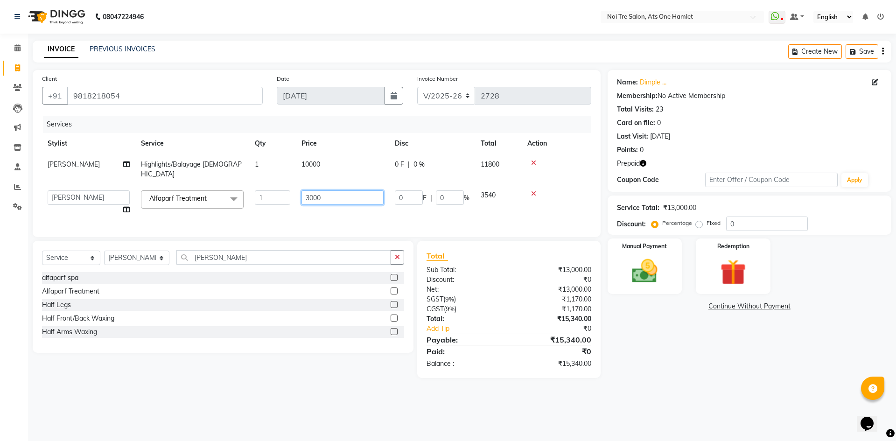
drag, startPoint x: 333, startPoint y: 189, endPoint x: 256, endPoint y: 194, distance: 77.6
click at [256, 194] on tr "aamir Abhishekh AJEET Ali Anuradha ARSH atique ATUL 104 AZAD Bhawana chahat Cha…" at bounding box center [316, 202] width 549 height 35
type input "4000"
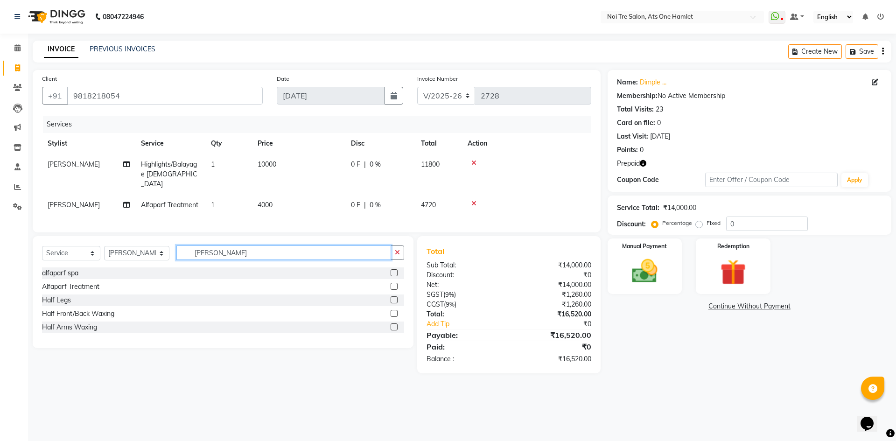
click at [346, 249] on input "alf" at bounding box center [283, 252] width 215 height 14
drag, startPoint x: 740, startPoint y: 267, endPoint x: 745, endPoint y: 273, distance: 7.9
click at [740, 267] on img at bounding box center [732, 272] width 43 height 33
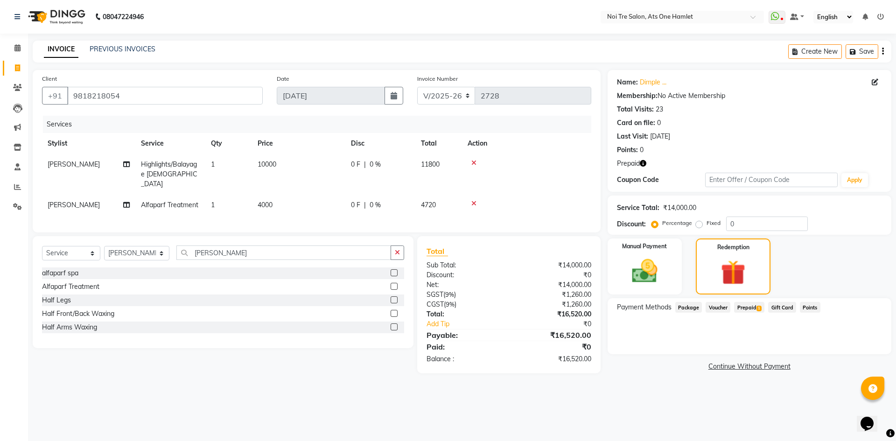
click at [761, 306] on span "Prepaid 1" at bounding box center [749, 307] width 30 height 11
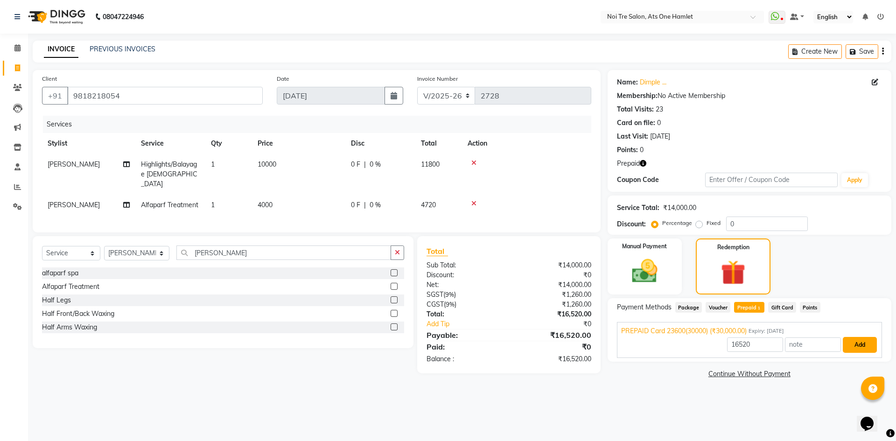
click at [850, 347] on button "Add" at bounding box center [859, 345] width 34 height 16
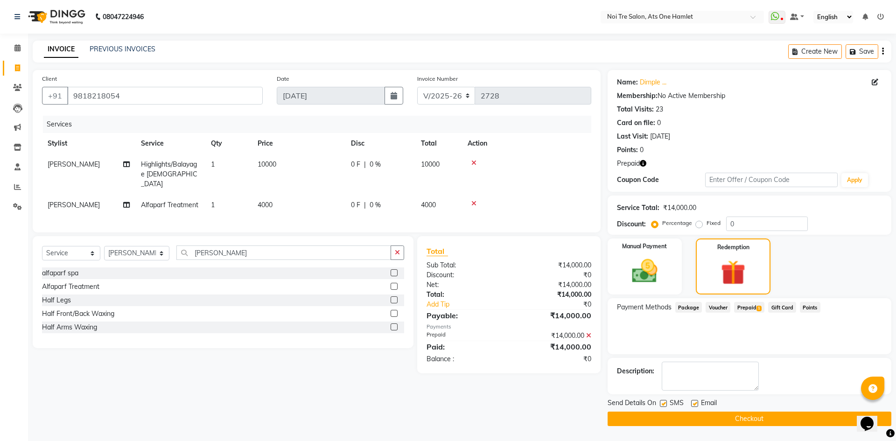
click at [731, 421] on button "Checkout" at bounding box center [749, 418] width 284 height 14
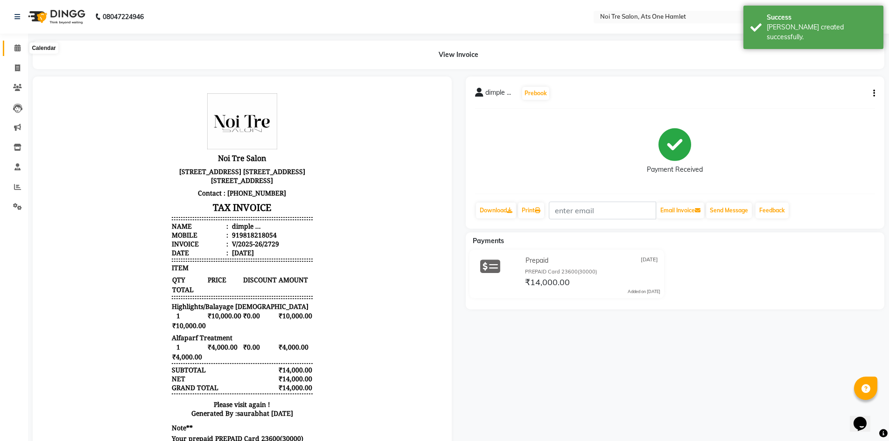
click at [18, 51] on icon at bounding box center [17, 47] width 6 height 7
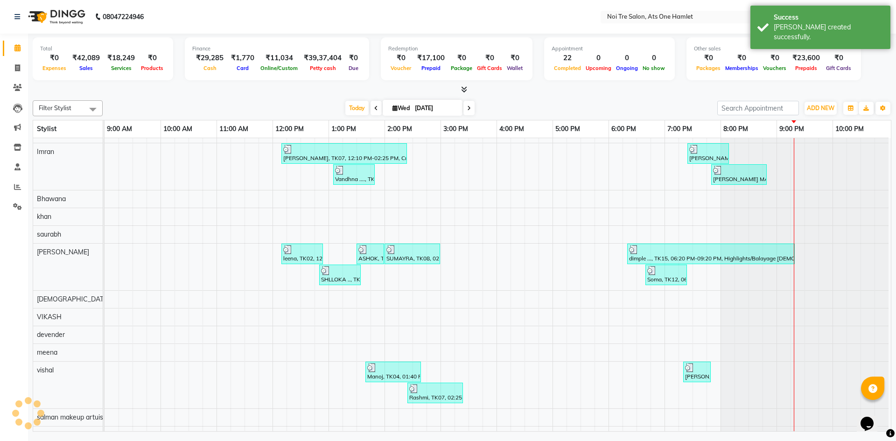
scroll to position [13, 0]
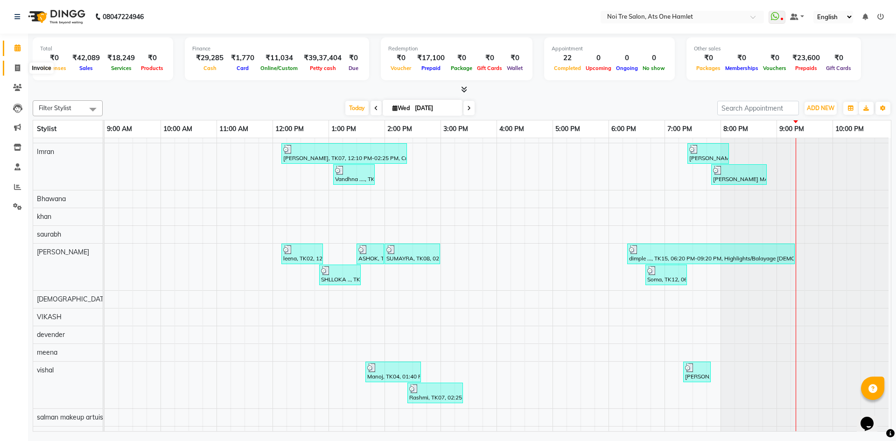
drag, startPoint x: 15, startPoint y: 66, endPoint x: 20, endPoint y: 50, distance: 16.1
click at [15, 66] on icon at bounding box center [17, 67] width 5 height 7
select select "service"
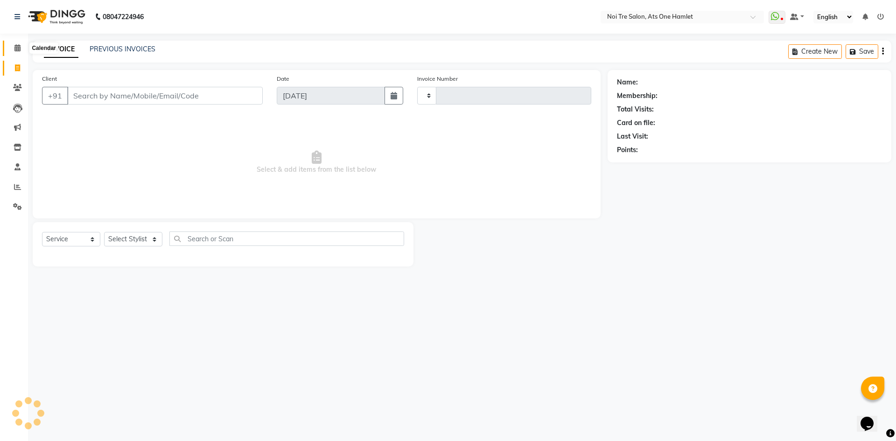
type input "2730"
select select "5096"
click at [20, 46] on icon at bounding box center [17, 47] width 6 height 7
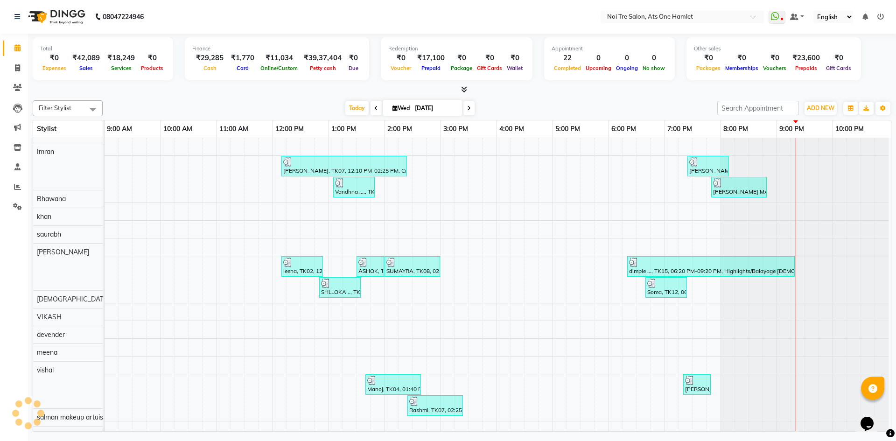
scroll to position [13, 0]
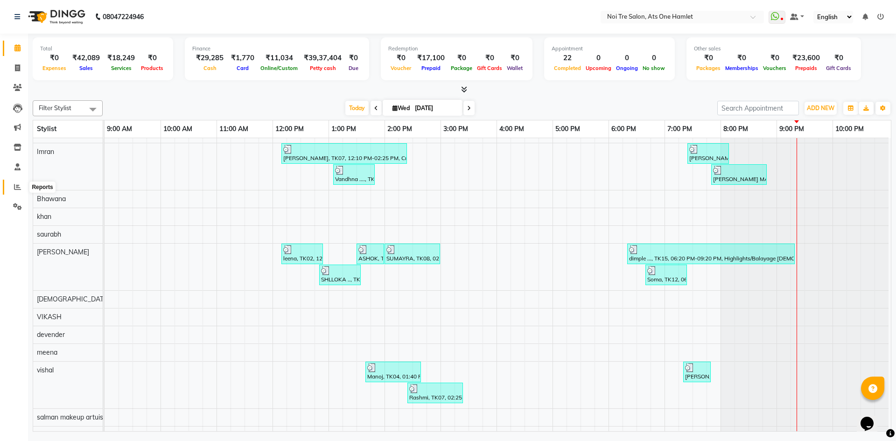
click at [17, 191] on span at bounding box center [17, 187] width 16 height 11
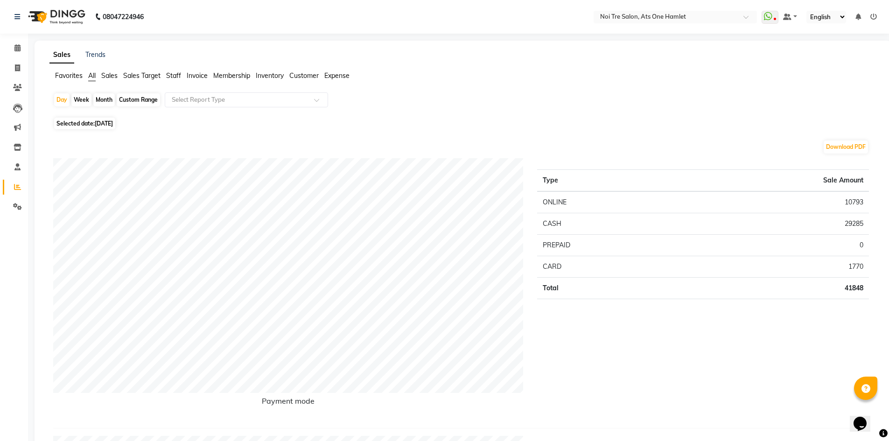
click at [181, 75] on span "Staff" at bounding box center [173, 75] width 15 height 8
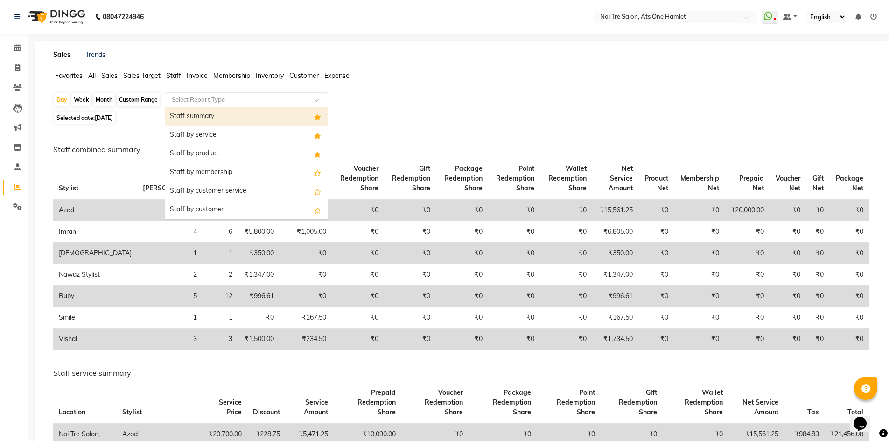
drag, startPoint x: 207, startPoint y: 98, endPoint x: 206, endPoint y: 138, distance: 39.7
click at [207, 99] on input "text" at bounding box center [237, 99] width 134 height 9
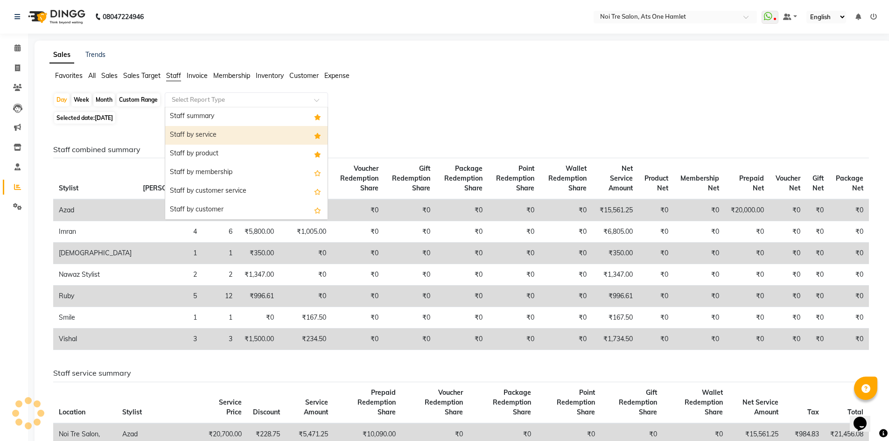
click at [206, 139] on div "Staff by service" at bounding box center [246, 135] width 162 height 19
select select "full_report"
select select "csv"
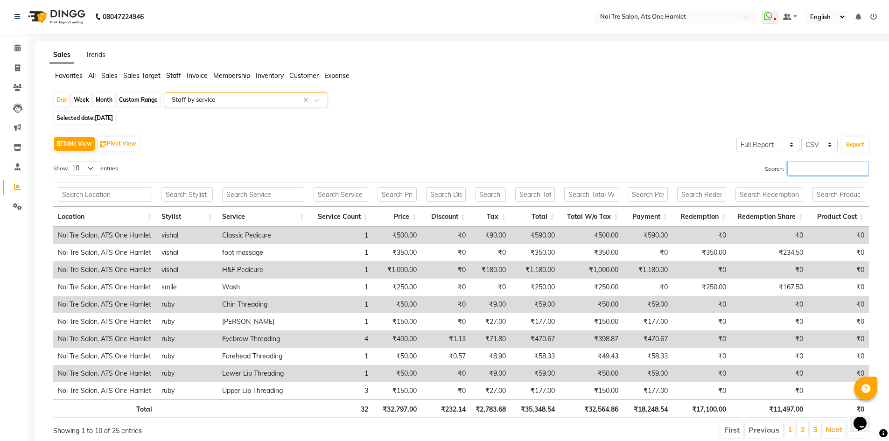
click at [851, 174] on input "Search:" at bounding box center [828, 168] width 82 height 14
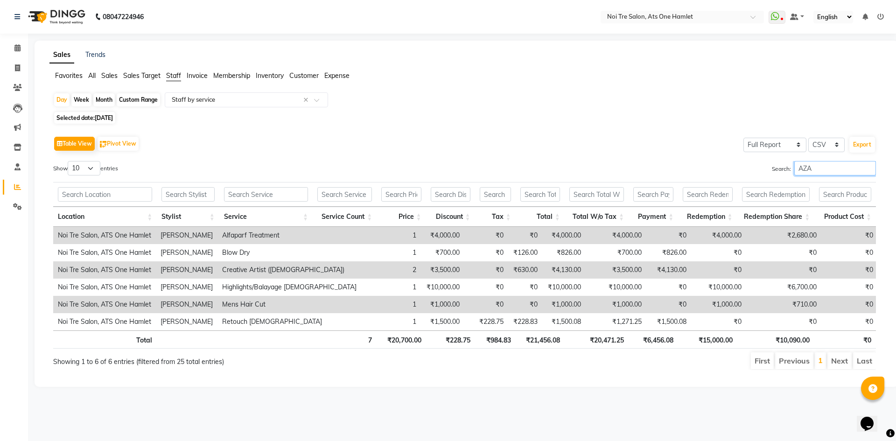
type input "AZA"
drag, startPoint x: 585, startPoint y: 339, endPoint x: 635, endPoint y: 342, distance: 50.0
click at [635, 342] on tr "Total 7 ₹20,700.00 ₹228.75 ₹984.83 ₹21,456.08 ₹20,471.25 ₹6,456.08 ₹15,000.00 ₹…" at bounding box center [464, 339] width 822 height 18
click at [9, 46] on link "Calendar" at bounding box center [14, 48] width 22 height 15
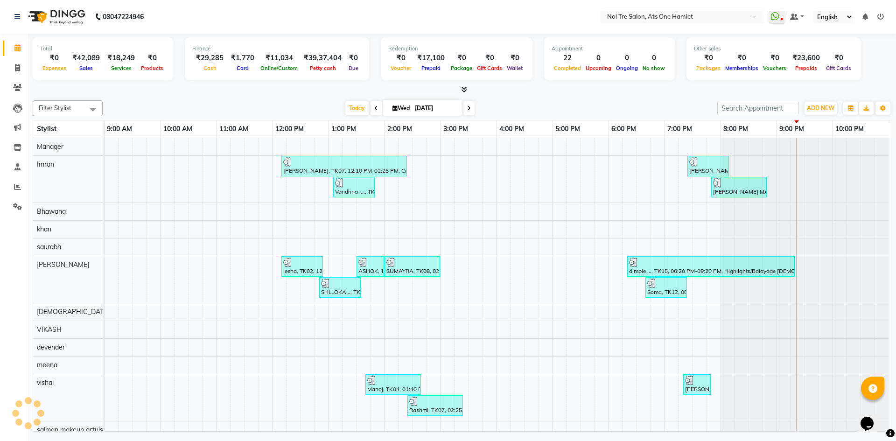
scroll to position [13, 0]
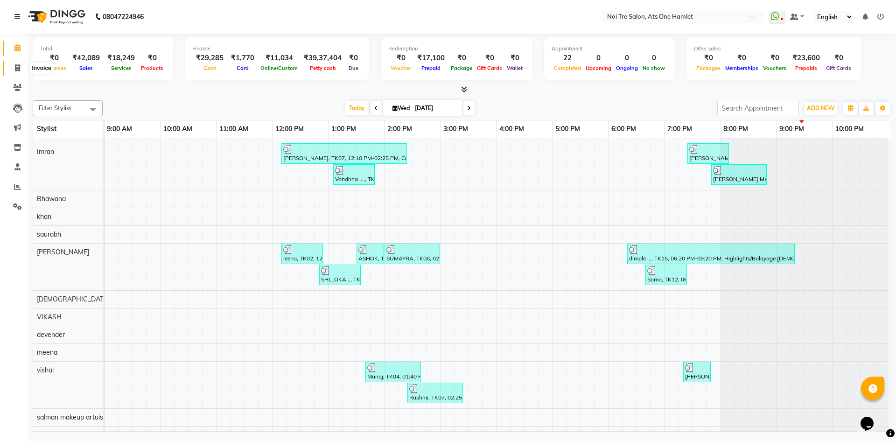
drag, startPoint x: 20, startPoint y: 69, endPoint x: 24, endPoint y: 49, distance: 20.0
click at [20, 69] on icon at bounding box center [17, 67] width 5 height 7
select select "service"
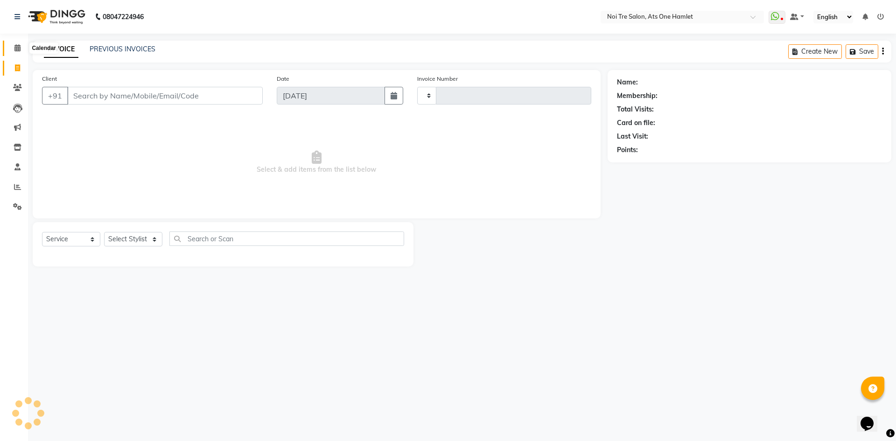
type input "2730"
select select "5096"
click at [24, 42] on link "Calendar" at bounding box center [14, 48] width 22 height 15
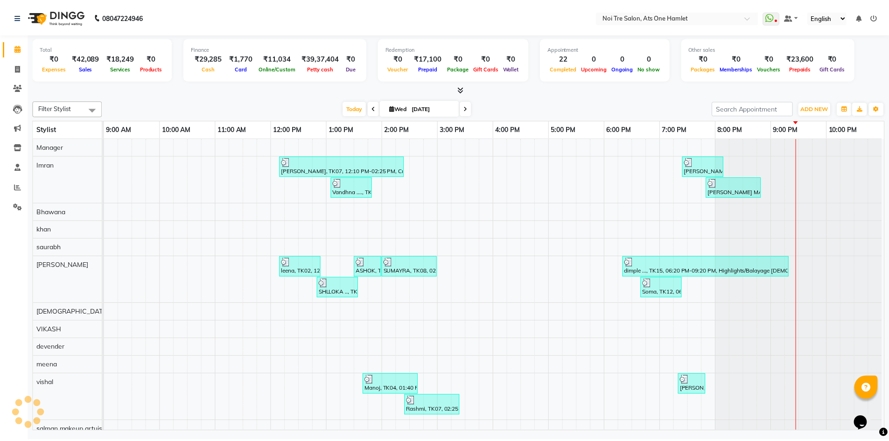
scroll to position [13, 0]
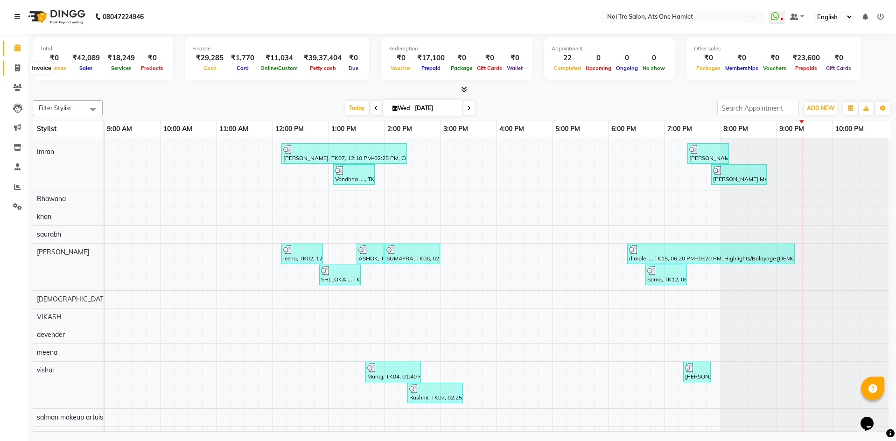
click at [14, 69] on span at bounding box center [17, 68] width 16 height 11
select select "service"
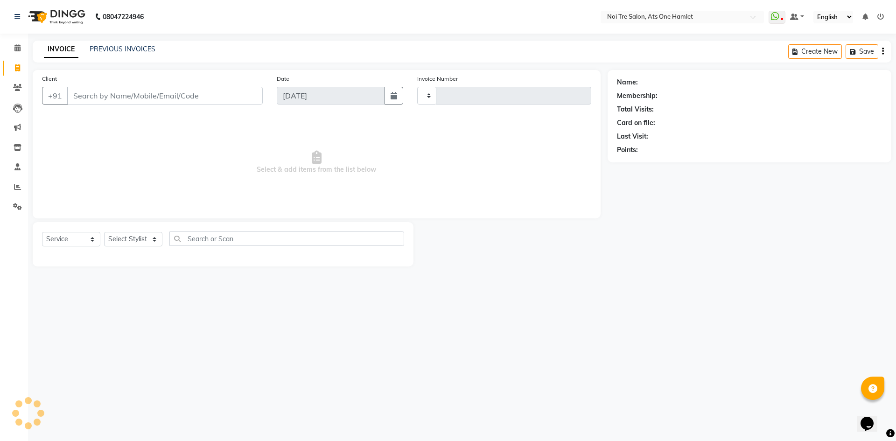
type input "2730"
select select "5096"
click at [128, 51] on link "PREVIOUS INVOICES" at bounding box center [123, 49] width 66 height 8
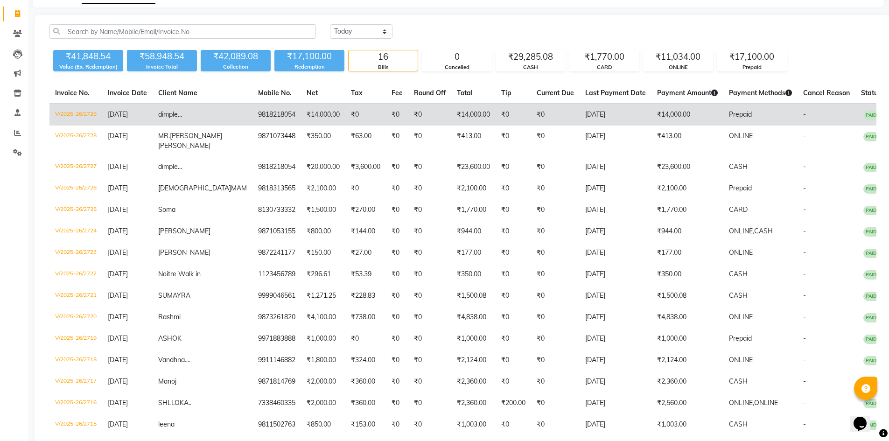
scroll to position [140, 0]
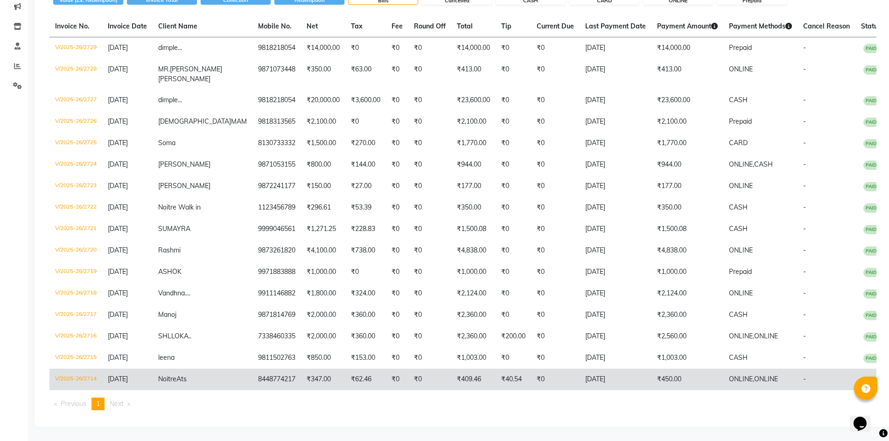
click at [599, 377] on td "[DATE]" at bounding box center [615, 378] width 72 height 21
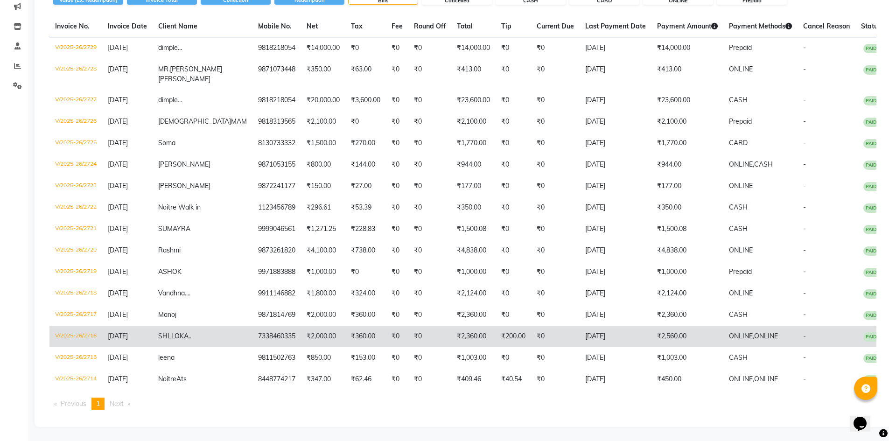
click at [635, 342] on td "[DATE]" at bounding box center [615, 336] width 72 height 21
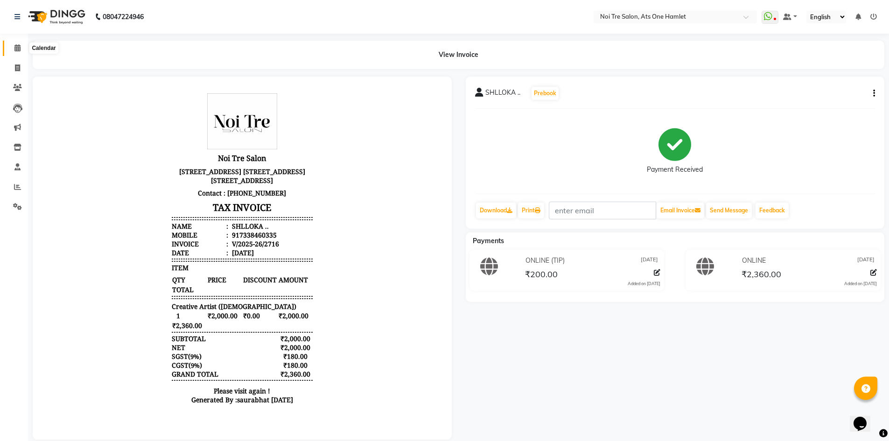
click at [20, 50] on icon at bounding box center [17, 47] width 6 height 7
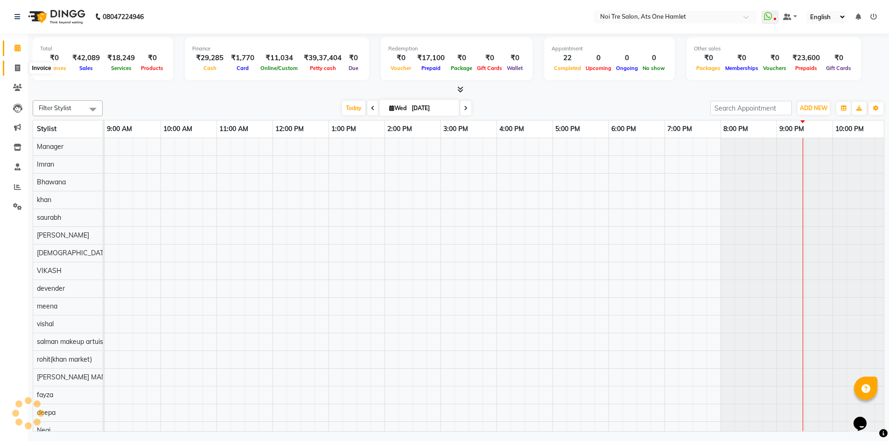
click at [20, 63] on span at bounding box center [17, 68] width 16 height 11
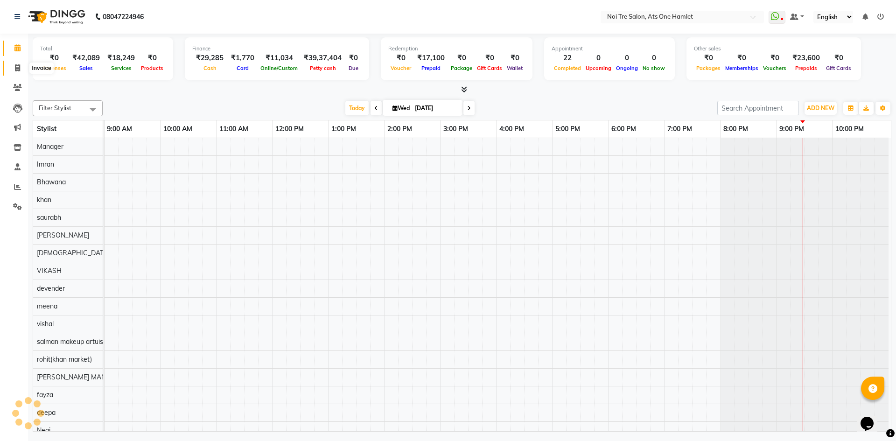
select select "service"
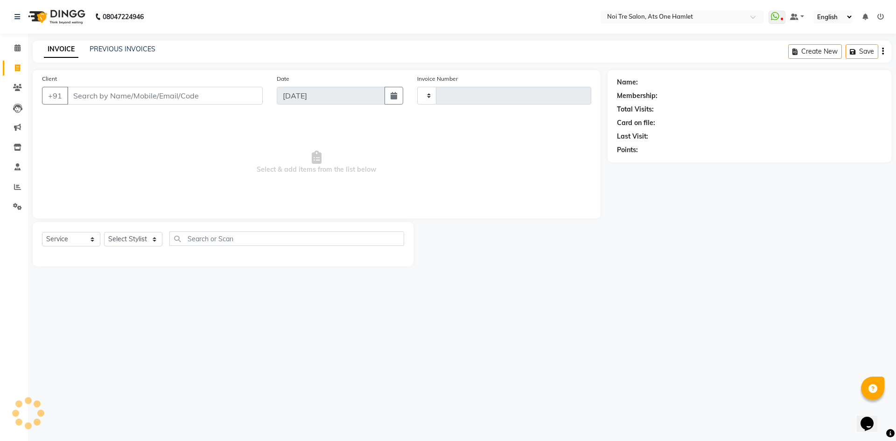
type input "2730"
select select "5096"
click at [139, 51] on link "PREVIOUS INVOICES" at bounding box center [123, 49] width 66 height 8
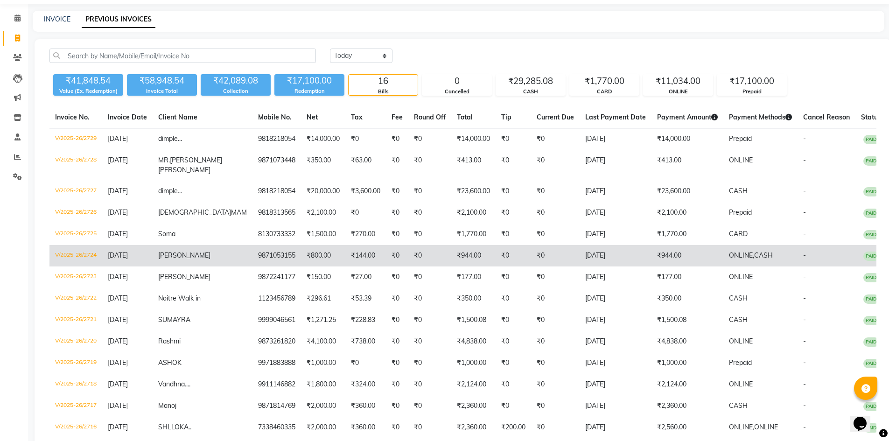
scroll to position [47, 0]
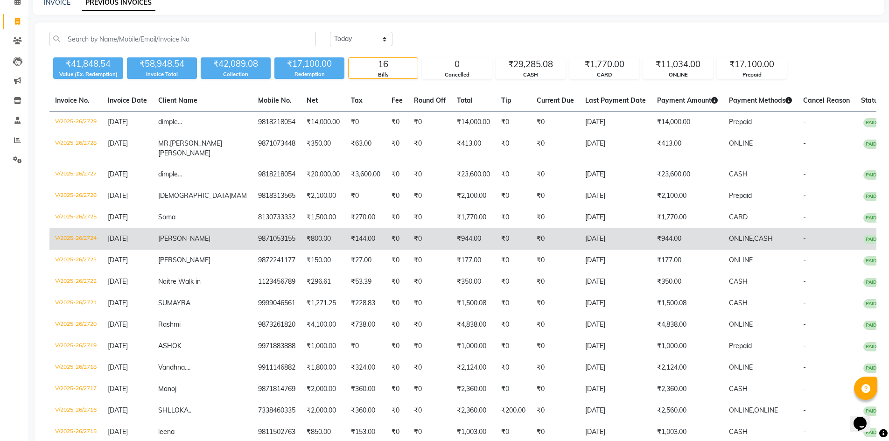
click at [666, 250] on td "₹944.00" at bounding box center [687, 238] width 72 height 21
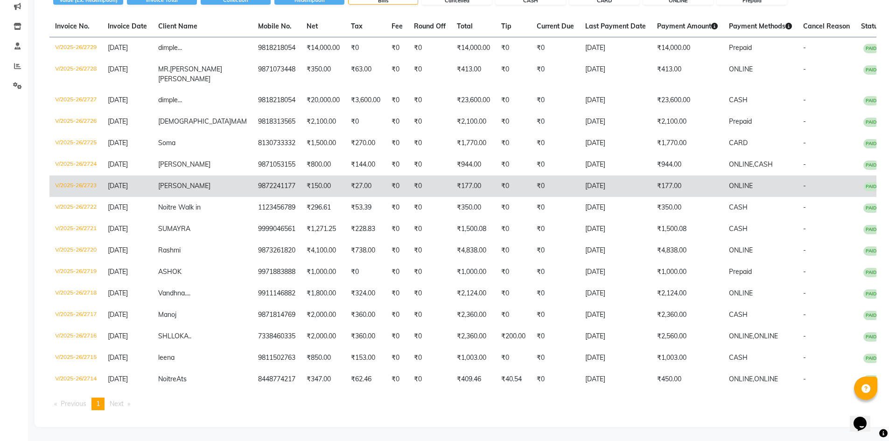
scroll to position [140, 0]
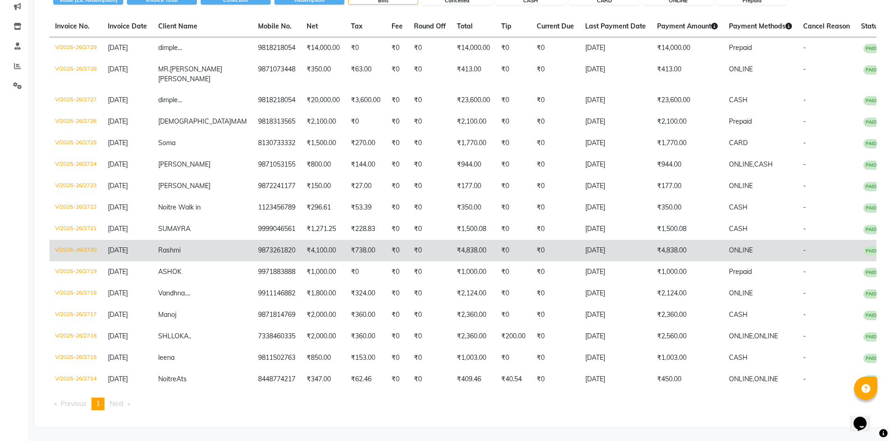
click at [651, 251] on td "₹4,838.00" at bounding box center [687, 250] width 72 height 21
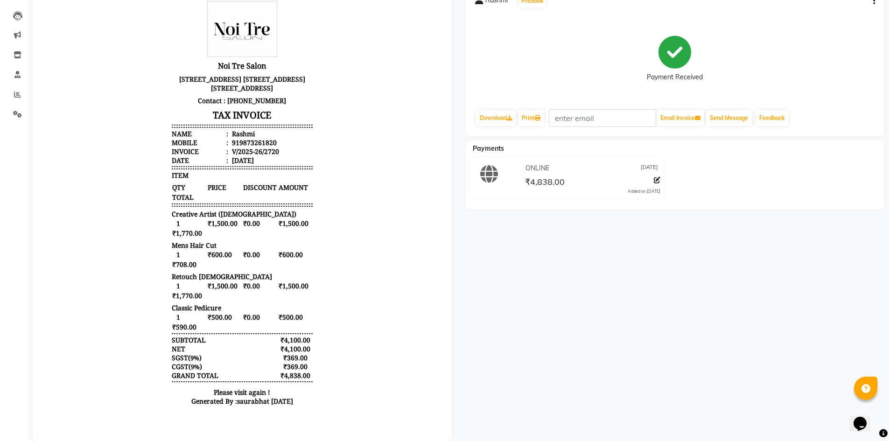
scroll to position [93, 0]
